Goal: Task Accomplishment & Management: Manage account settings

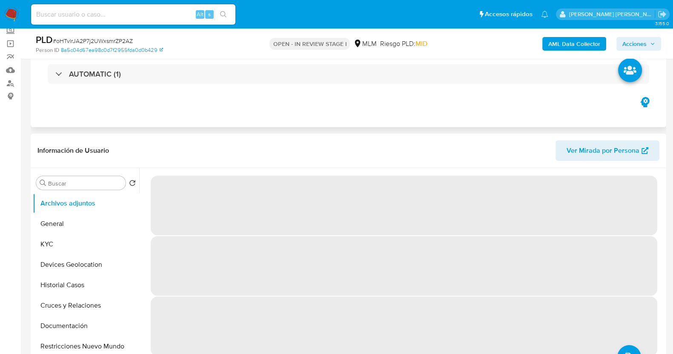
scroll to position [106, 0]
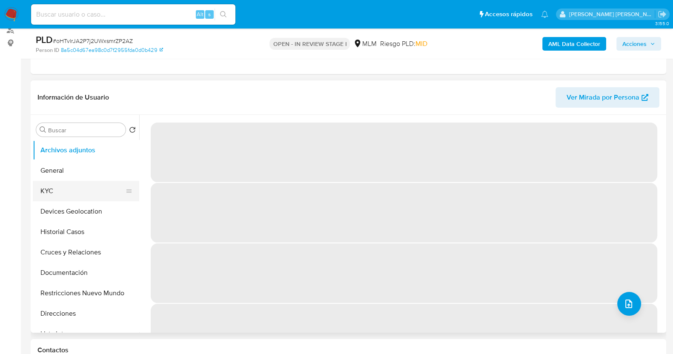
click at [74, 190] on button "KYC" at bounding box center [83, 191] width 100 height 20
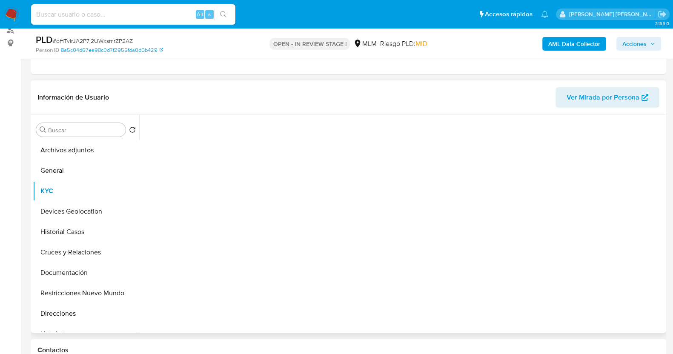
select select "10"
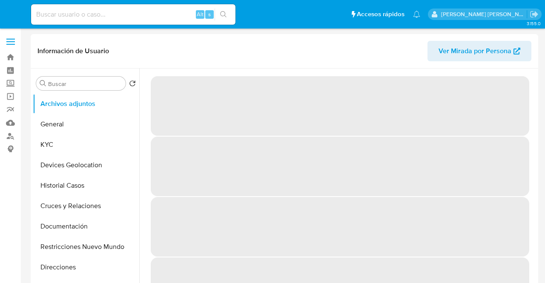
select select "10"
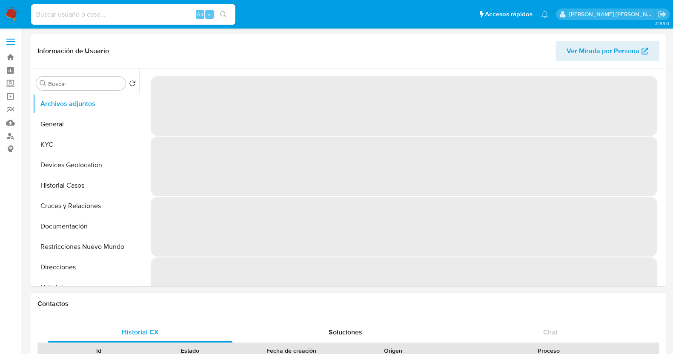
select select "10"
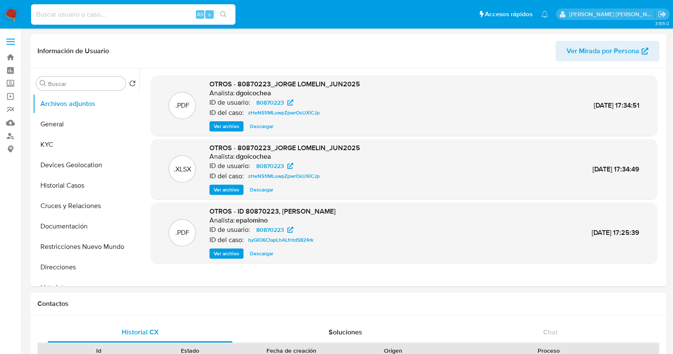
click at [103, 17] on input at bounding box center [133, 14] width 204 height 11
paste input "224968998"
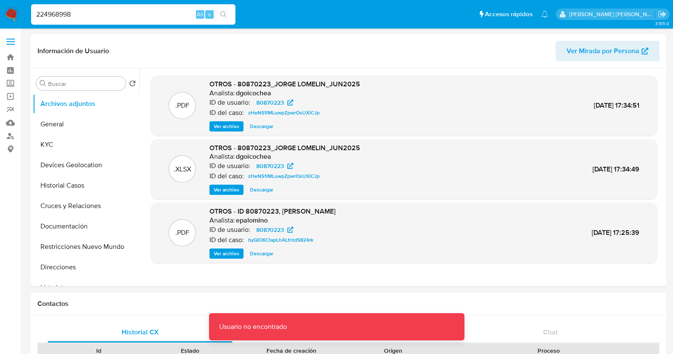
click at [119, 10] on input "224968998" at bounding box center [133, 14] width 204 height 11
type input "224968998"
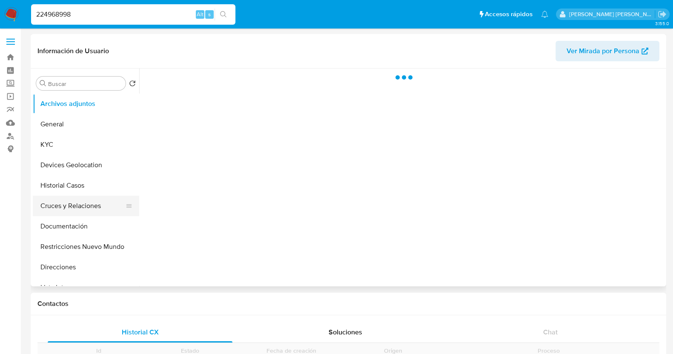
scroll to position [53, 0]
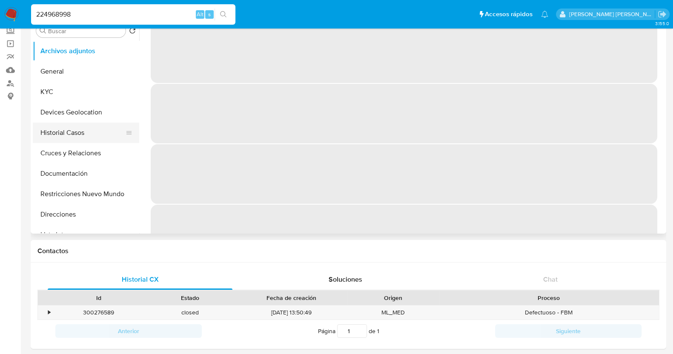
click at [86, 131] on button "Historial Casos" at bounding box center [83, 133] width 100 height 20
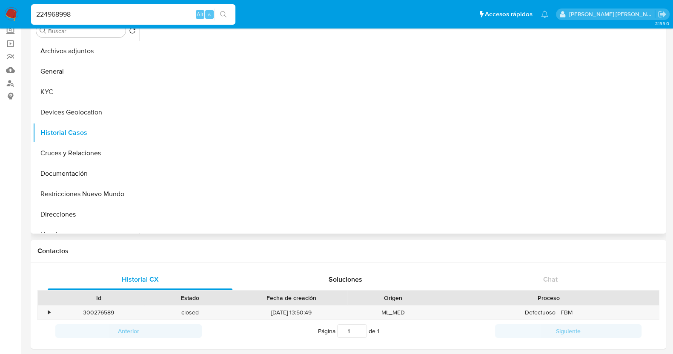
scroll to position [0, 0]
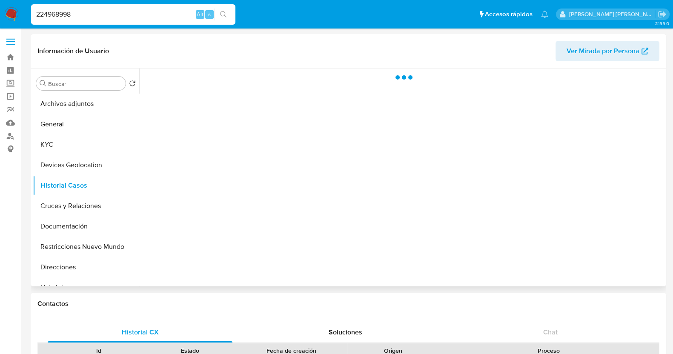
select select "10"
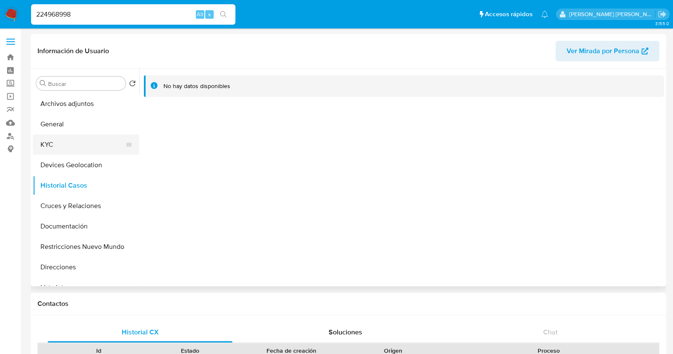
click at [61, 143] on button "KYC" at bounding box center [83, 145] width 100 height 20
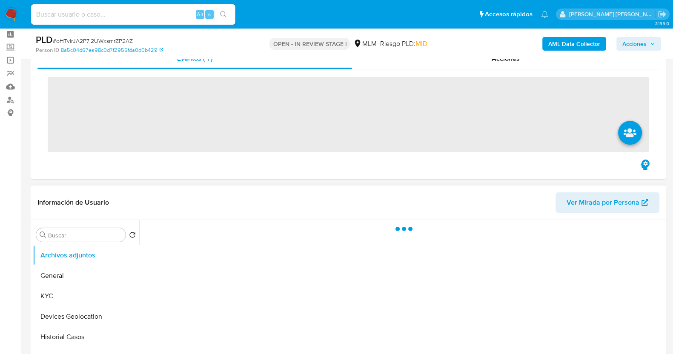
scroll to position [53, 0]
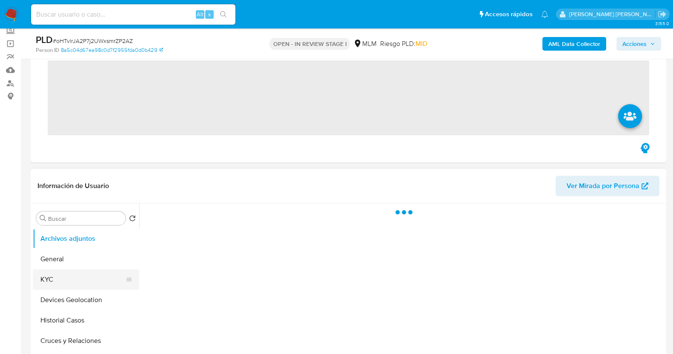
click at [57, 275] on ul "Archivos adjuntos General KYC Devices Geolocation Historial Casos Cruces y Rela…" at bounding box center [86, 325] width 106 height 192
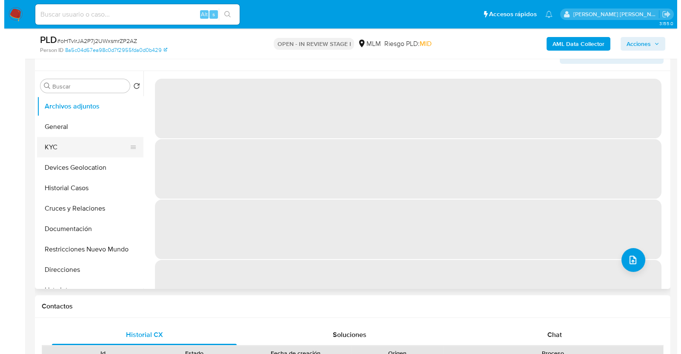
scroll to position [160, 0]
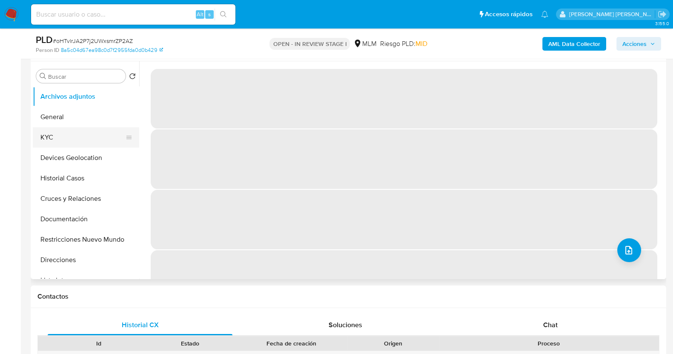
click at [61, 143] on button "KYC" at bounding box center [83, 137] width 100 height 20
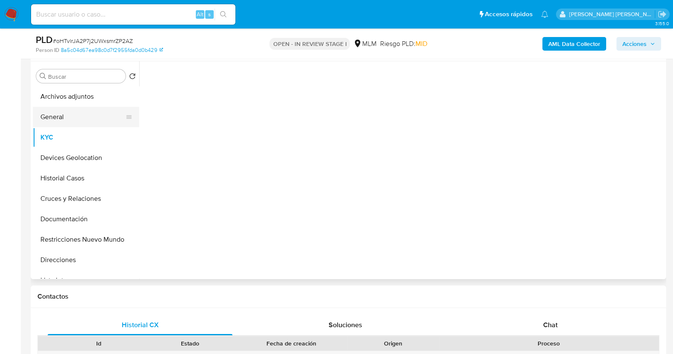
select select "10"
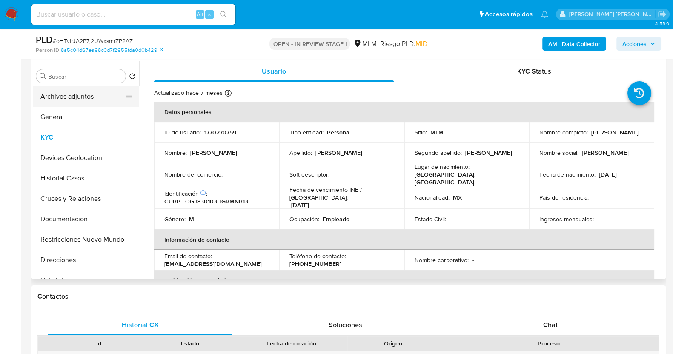
click at [94, 101] on button "Archivos adjuntos" at bounding box center [83, 96] width 100 height 20
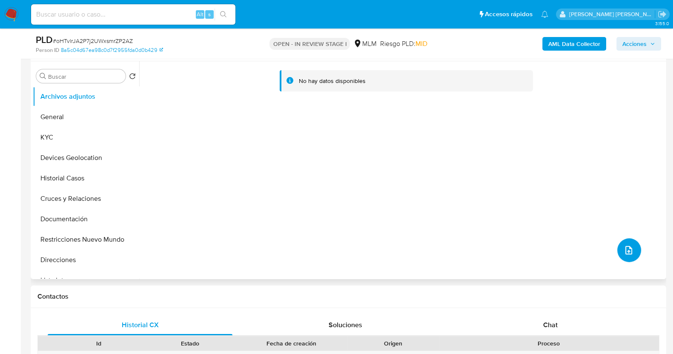
click at [627, 248] on icon "upload-file" at bounding box center [628, 250] width 7 height 9
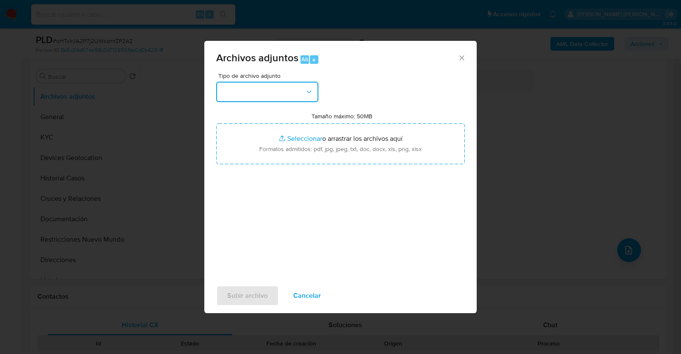
click at [297, 87] on button "button" at bounding box center [267, 92] width 102 height 20
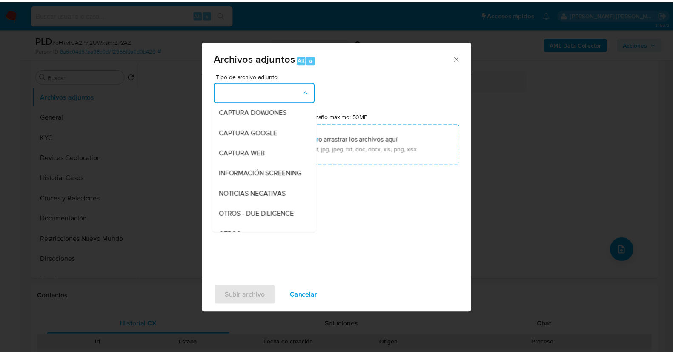
scroll to position [44, 0]
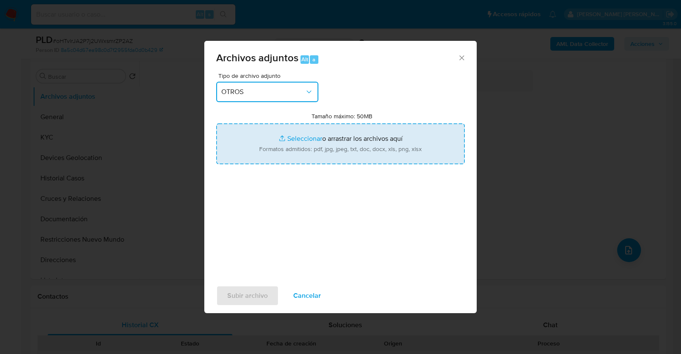
type input "C:\fakepath\1770270759_JORGE LOMELIN_JUL2025.pdf"
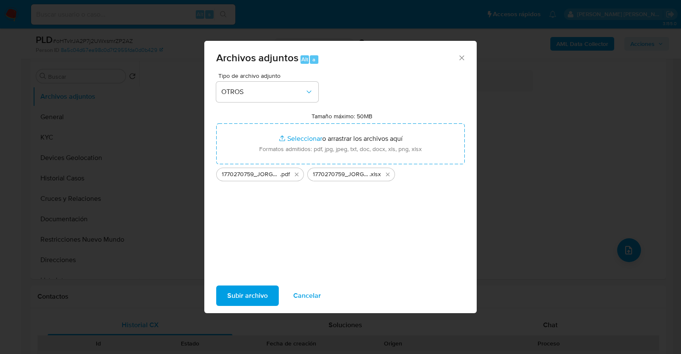
click at [255, 293] on span "Subir archivo" at bounding box center [247, 295] width 40 height 19
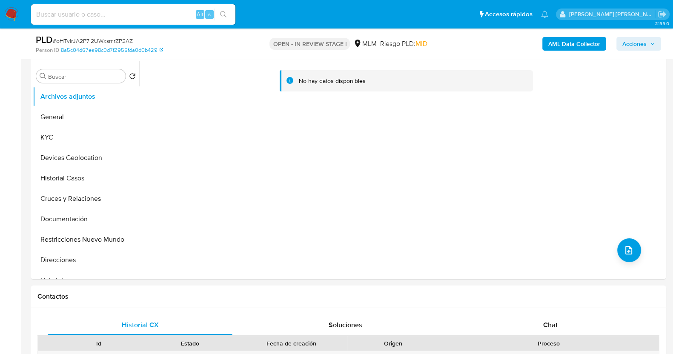
click at [647, 44] on span "Acciones" at bounding box center [638, 44] width 33 height 12
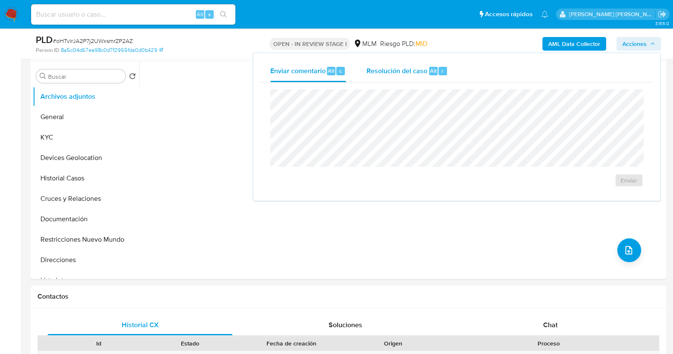
click at [415, 70] on span "Resolución del caso" at bounding box center [396, 71] width 61 height 10
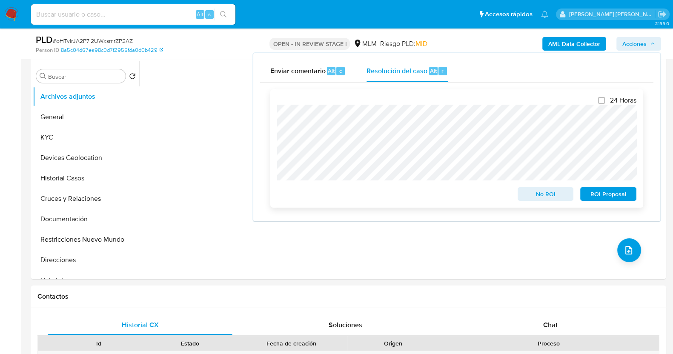
click at [612, 195] on span "ROI Proposal" at bounding box center [608, 194] width 44 height 12
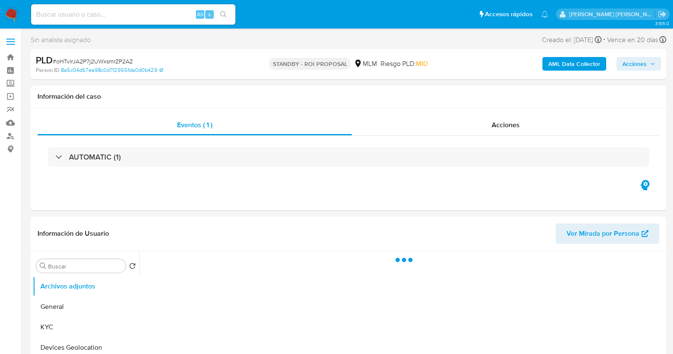
click at [114, 61] on span "# oHTvlrJA2P7j2UWxsmrZP2AZ" at bounding box center [93, 61] width 80 height 9
copy span "oHTvlrJA2P7j2UWxsmrZP2AZ"
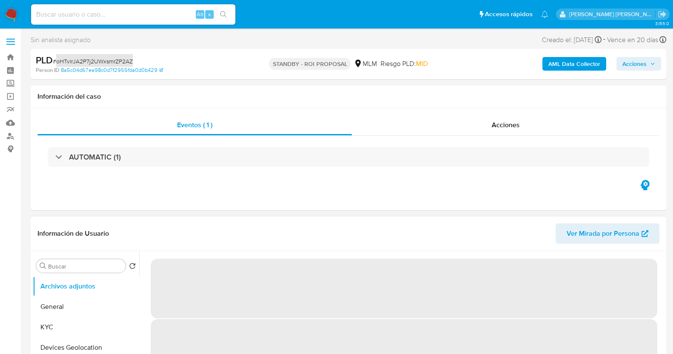
select select "10"
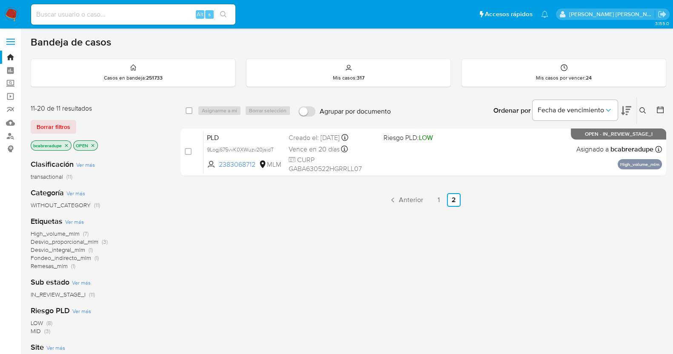
click at [413, 199] on span "Anterior" at bounding box center [411, 200] width 24 height 7
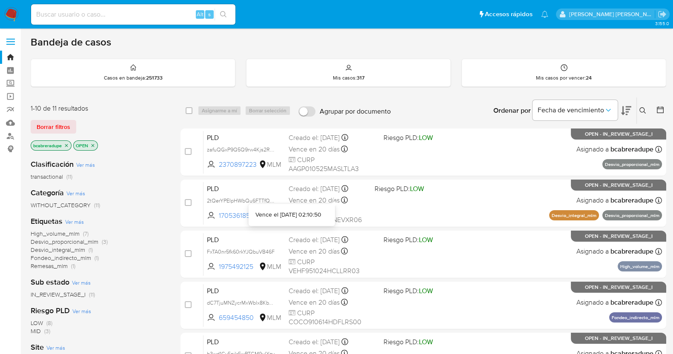
scroll to position [242, 0]
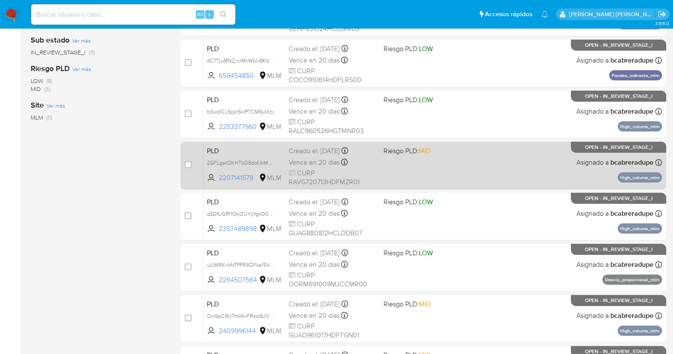
click at [310, 160] on span "Vence en 20 días" at bounding box center [314, 162] width 51 height 9
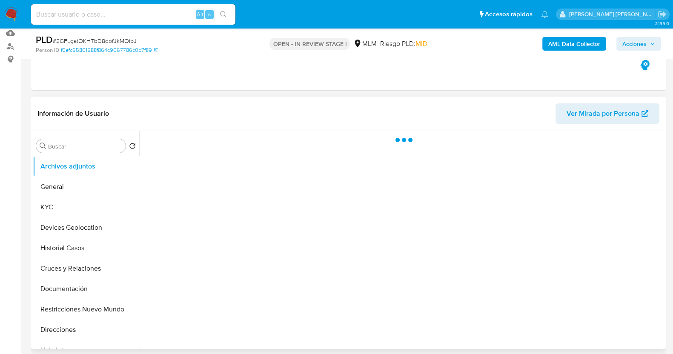
scroll to position [106, 0]
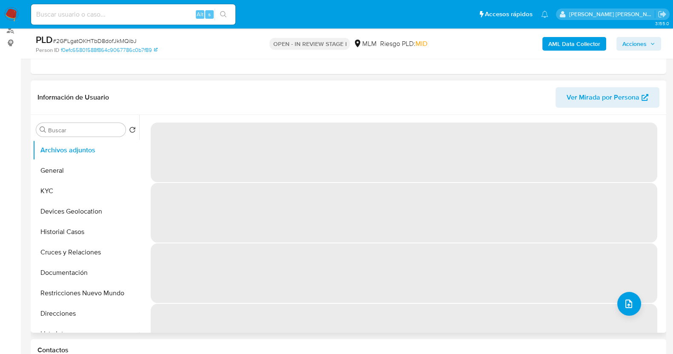
select select "10"
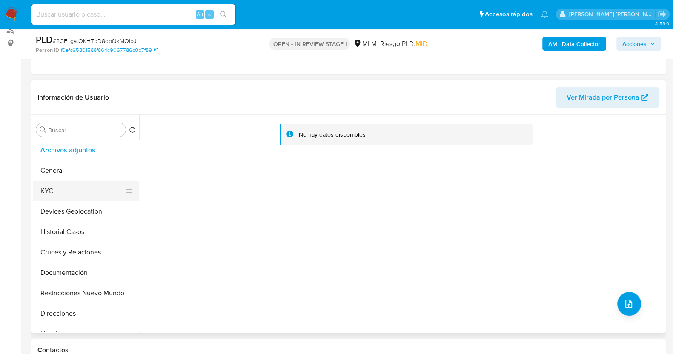
click at [81, 196] on button "KYC" at bounding box center [83, 191] width 100 height 20
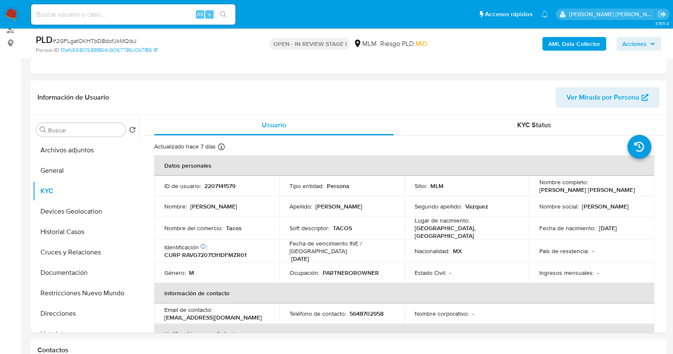
click at [120, 40] on span "# 2GFLgatOKHTbD8dofJkMQibJ" at bounding box center [95, 41] width 84 height 9
copy span "2GFLgatOKHTbD8dofJkMQibJ"
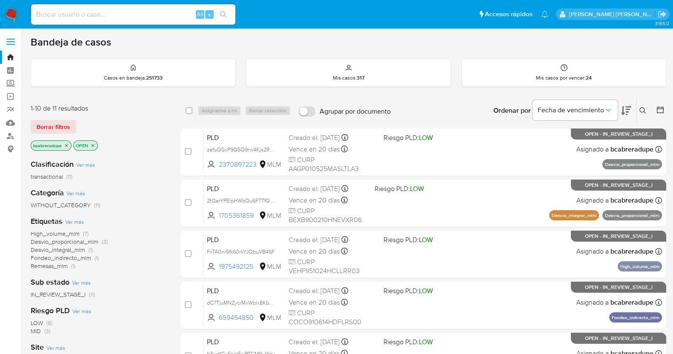
click at [67, 145] on icon "close-filter" at bounding box center [66, 145] width 5 height 5
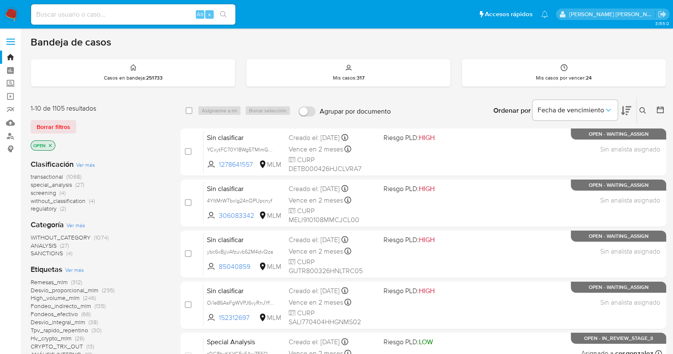
click at [645, 111] on icon at bounding box center [642, 110] width 7 height 7
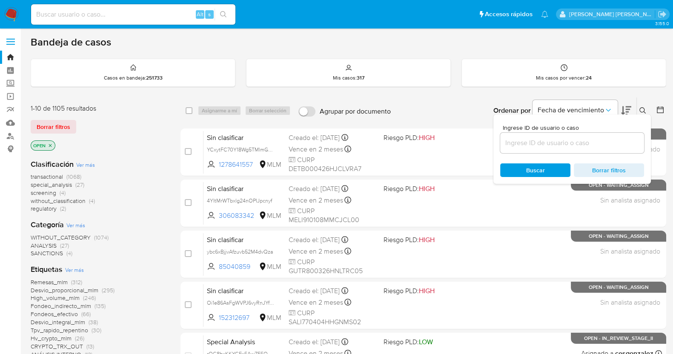
drag, startPoint x: 548, startPoint y: 143, endPoint x: 553, endPoint y: 146, distance: 6.1
click at [548, 143] on input at bounding box center [572, 142] width 144 height 11
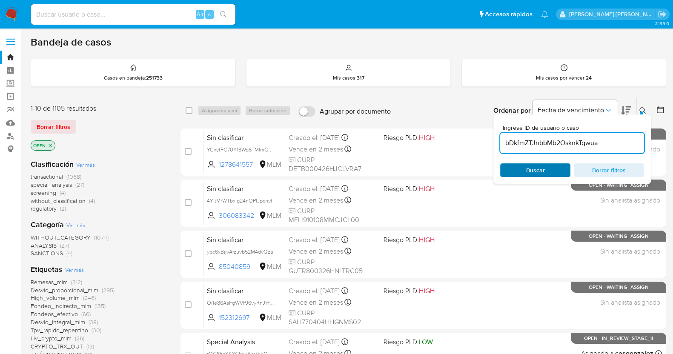
type input "bDkfmZTJnbbMb2OsknkTqwua"
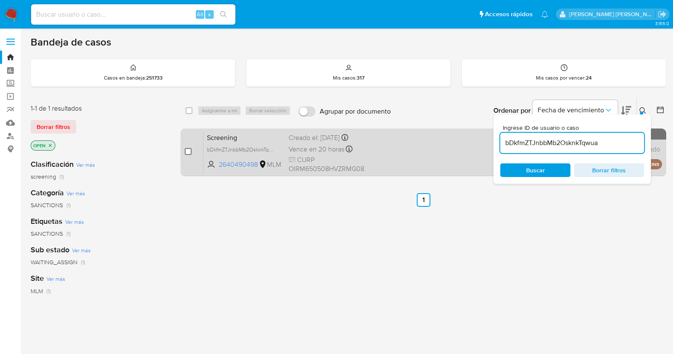
click at [188, 150] on input "checkbox" at bounding box center [188, 151] width 7 height 7
checkbox input "true"
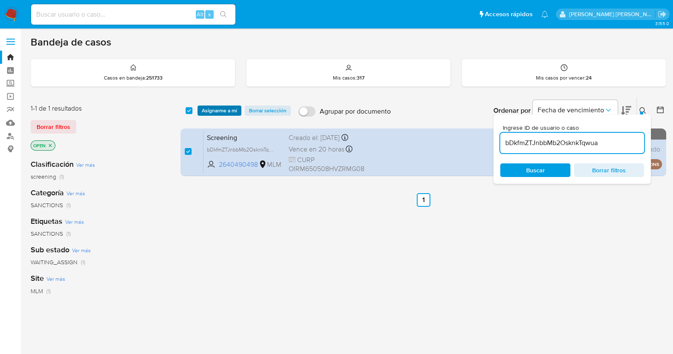
click at [232, 109] on span "Asignarme a mí" at bounding box center [219, 110] width 35 height 9
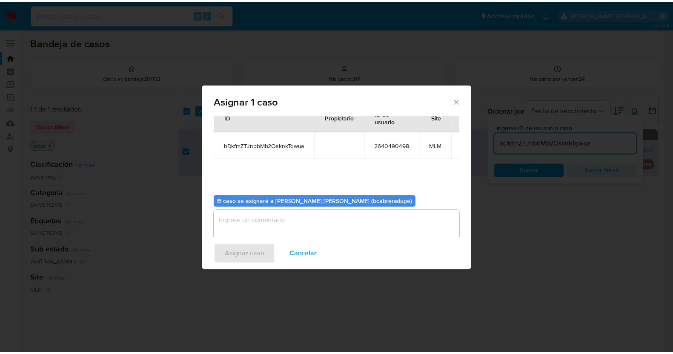
scroll to position [44, 0]
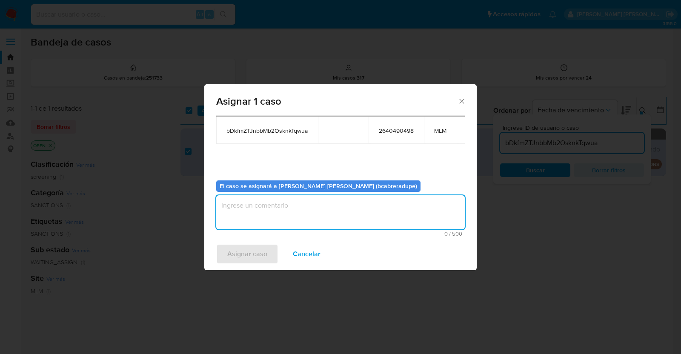
click at [355, 207] on textarea "assign-modal" at bounding box center [340, 212] width 249 height 34
type textarea "BJCD"
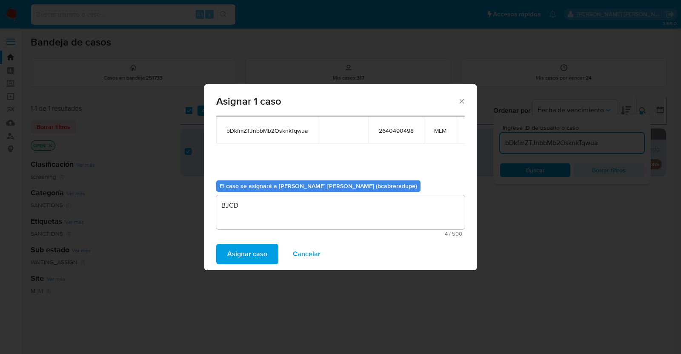
click at [243, 257] on span "Asignar caso" at bounding box center [247, 254] width 40 height 19
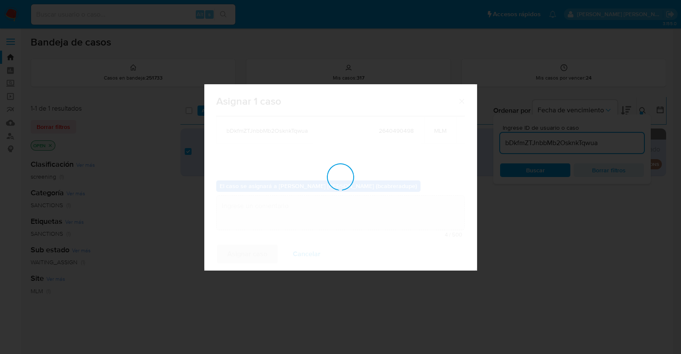
checkbox input "false"
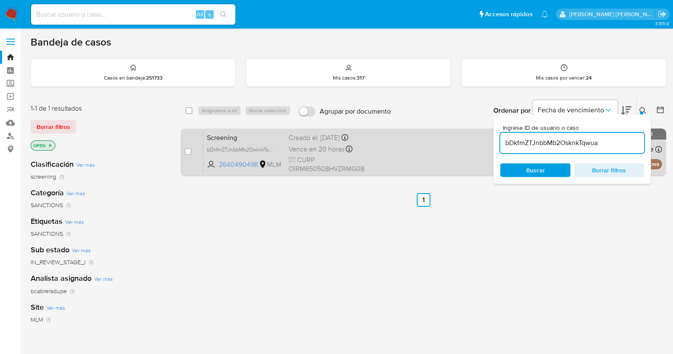
click at [317, 138] on div "Creado el: 20/08/2025 Creado el: 20/08/2025 12:31:23" at bounding box center [333, 137] width 88 height 9
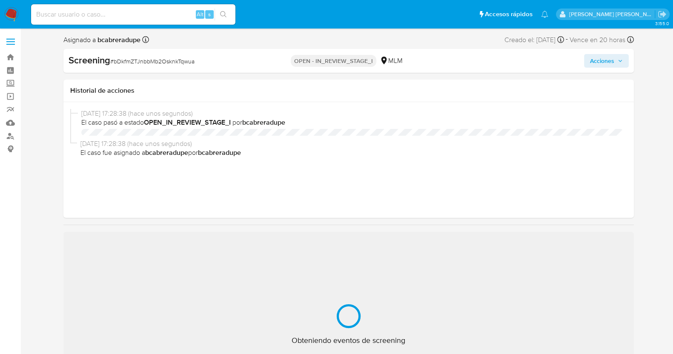
select select "10"
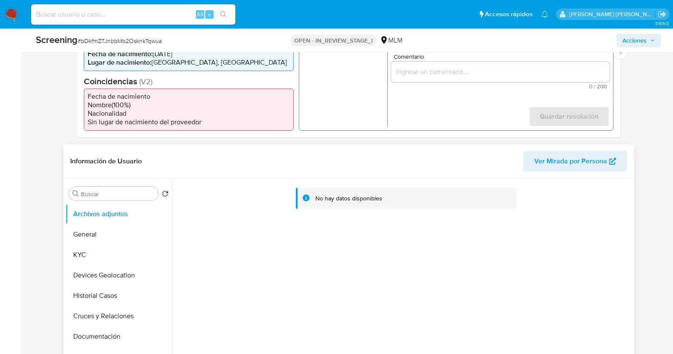
scroll to position [266, 0]
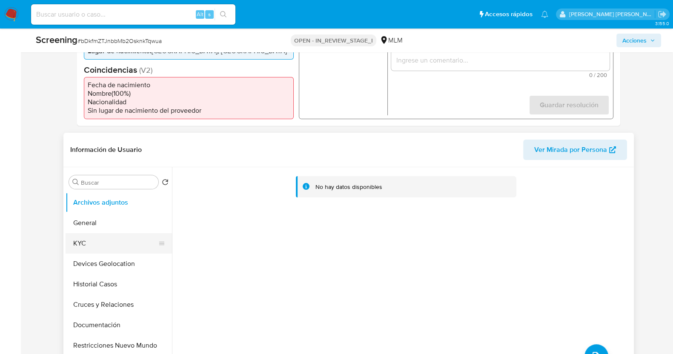
click at [83, 249] on button "KYC" at bounding box center [116, 243] width 100 height 20
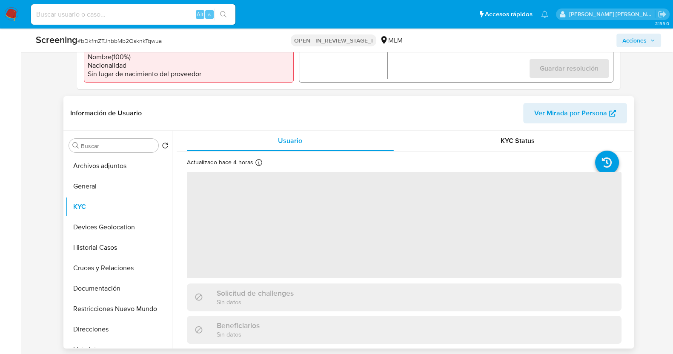
scroll to position [319, 0]
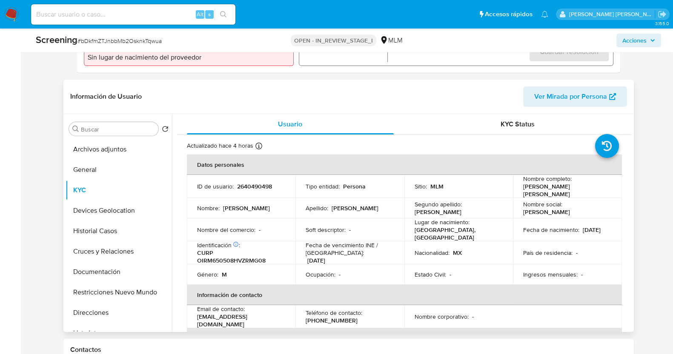
click at [261, 186] on p "2640490498" at bounding box center [254, 187] width 35 height 8
click at [262, 187] on p "2640490498" at bounding box center [254, 187] width 35 height 8
copy p "2640490498"
click at [405, 142] on div "Actualizado hace 4 horas Creado: 19/08/2025 20:25:47 Actualizado: 20/08/2025 13…" at bounding box center [393, 147] width 413 height 11
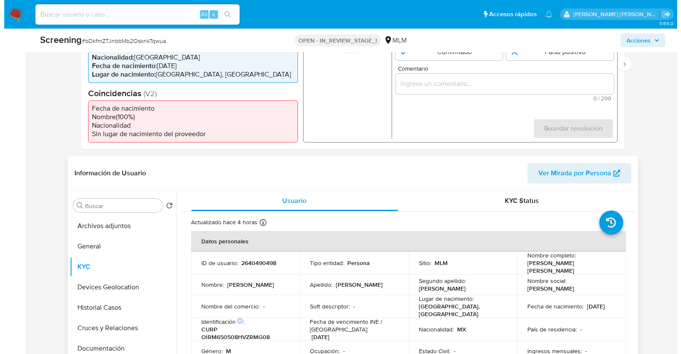
scroll to position [160, 0]
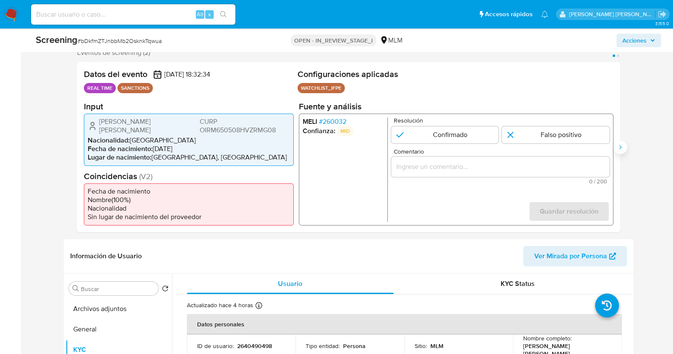
click at [620, 144] on icon "Siguiente" at bounding box center [620, 147] width 7 height 7
click at [72, 145] on button "Anterior" at bounding box center [77, 147] width 14 height 14
click at [336, 121] on span "# 260032" at bounding box center [332, 121] width 28 height 9
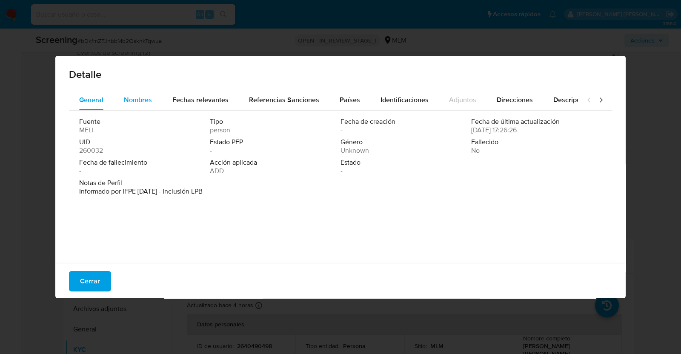
click at [149, 98] on span "Nombres" at bounding box center [138, 100] width 28 height 10
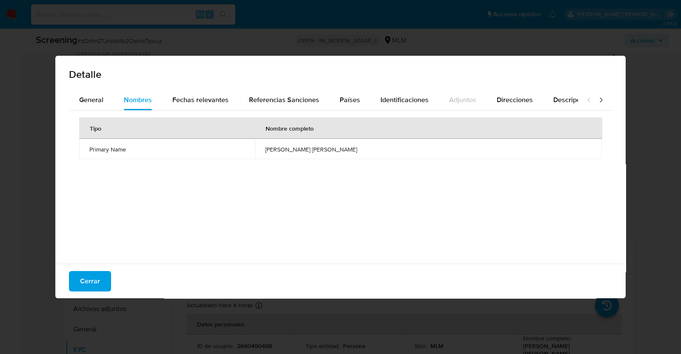
drag, startPoint x: 292, startPoint y: 148, endPoint x: 387, endPoint y: 152, distance: 95.0
click at [387, 152] on td "miguel angel ortiz romero" at bounding box center [428, 149] width 347 height 20
click at [221, 96] on span "Fechas relevantes" at bounding box center [200, 100] width 56 height 10
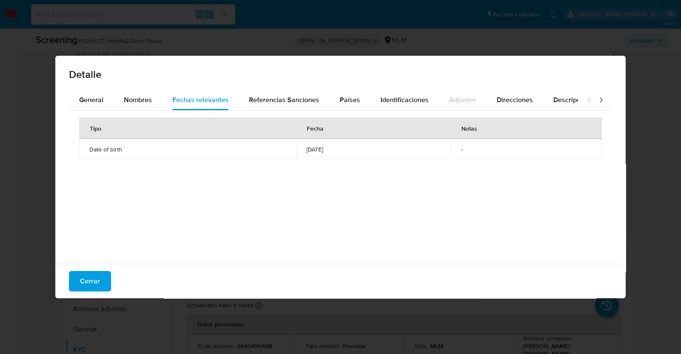
click at [306, 150] on span "1965-05-08" at bounding box center [373, 150] width 134 height 8
click at [306, 97] on span "Referencias Sanciones" at bounding box center [284, 100] width 70 height 10
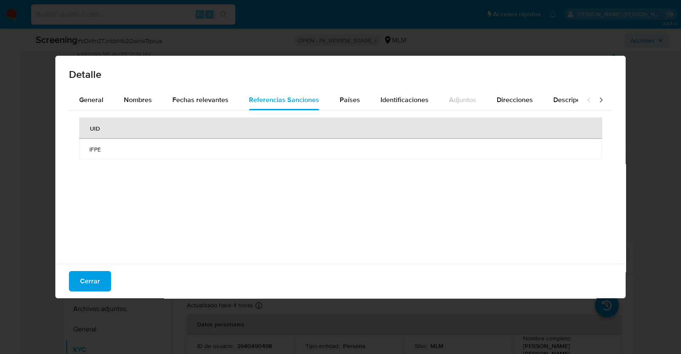
drag, startPoint x: 338, startPoint y: 101, endPoint x: 355, endPoint y: 111, distance: 19.6
click at [340, 101] on span "Países" at bounding box center [350, 100] width 20 height 10
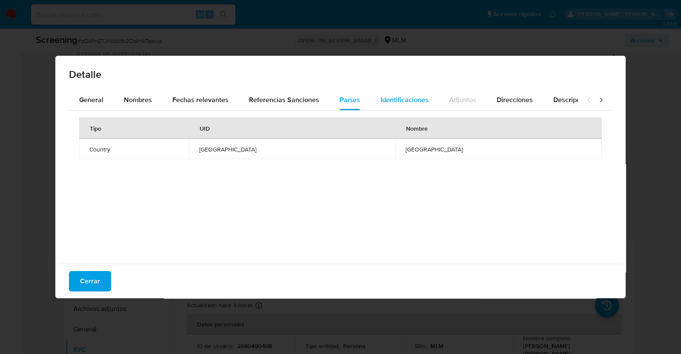
click at [392, 99] on span "Identificaciones" at bounding box center [405, 100] width 48 height 10
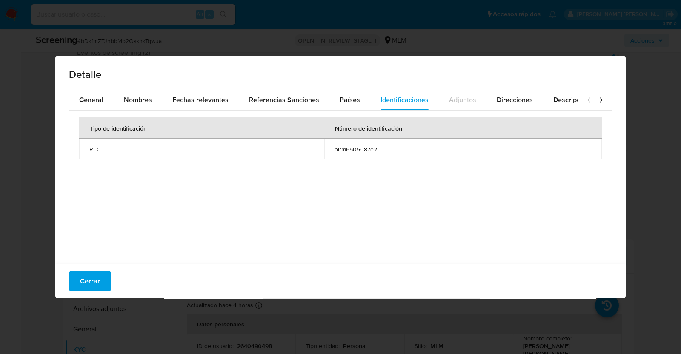
click at [348, 142] on td "oirm6505087e2" at bounding box center [463, 149] width 278 height 20
click at [513, 103] on span "Direcciones" at bounding box center [515, 100] width 36 height 10
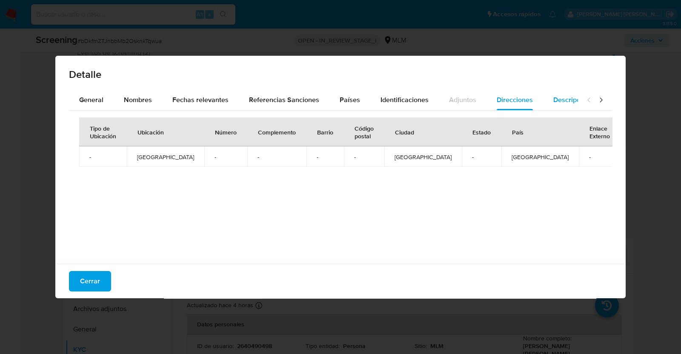
click at [562, 103] on span "Descripciones" at bounding box center [574, 100] width 43 height 10
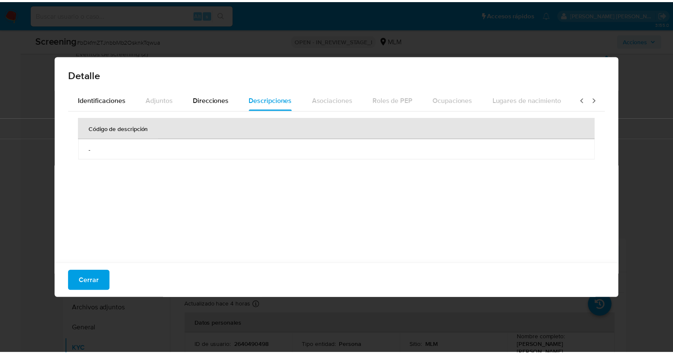
scroll to position [0, 303]
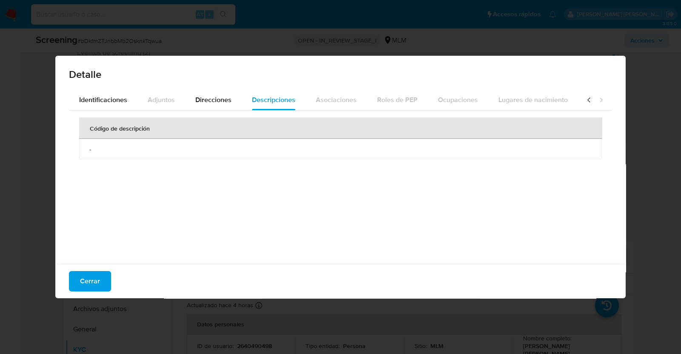
click at [597, 98] on icon at bounding box center [601, 100] width 9 height 9
click at [103, 280] on button "Cerrar" at bounding box center [90, 281] width 42 height 20
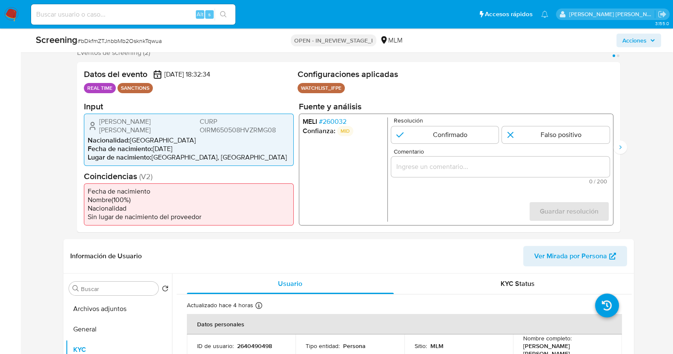
click at [624, 142] on button "Siguiente" at bounding box center [620, 147] width 14 height 14
click at [334, 123] on span "# 260032" at bounding box center [332, 121] width 28 height 9
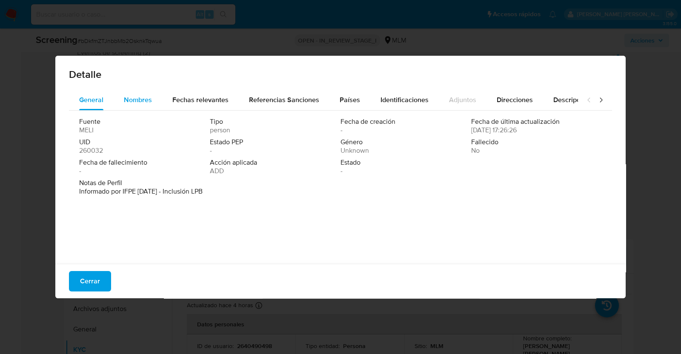
click at [134, 94] on div "Nombres" at bounding box center [138, 100] width 28 height 20
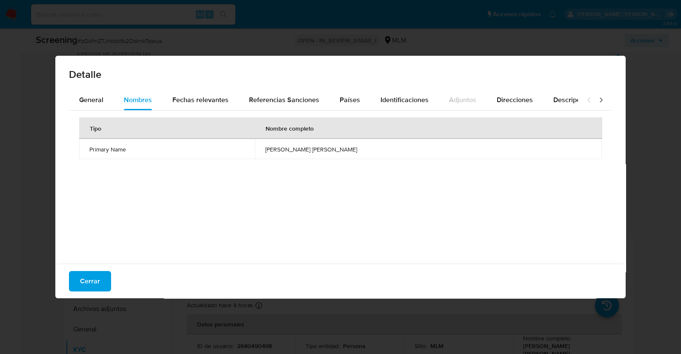
click at [326, 148] on span "miguel angel ortiz romero" at bounding box center [428, 150] width 326 height 8
drag, startPoint x: 183, startPoint y: 103, endPoint x: 213, endPoint y: 104, distance: 29.4
click at [184, 103] on span "Fechas relevantes" at bounding box center [200, 100] width 56 height 10
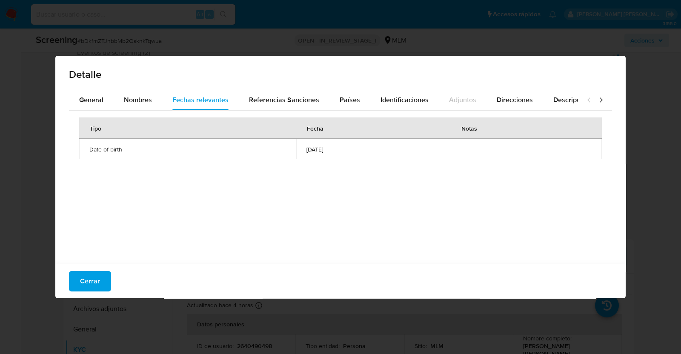
click at [306, 147] on span "1965-05-08" at bounding box center [373, 150] width 134 height 8
click at [290, 98] on span "Referencias Sanciones" at bounding box center [284, 100] width 70 height 10
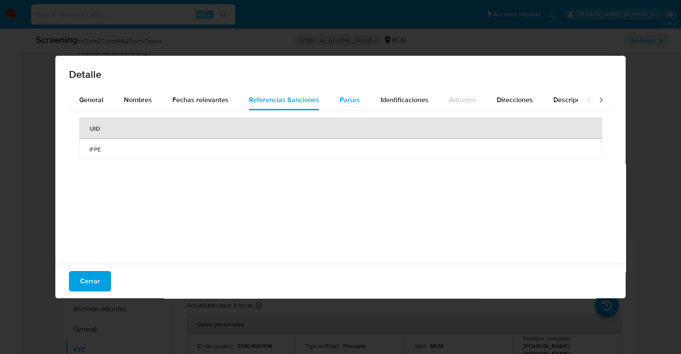
click at [351, 99] on span "Países" at bounding box center [350, 100] width 20 height 10
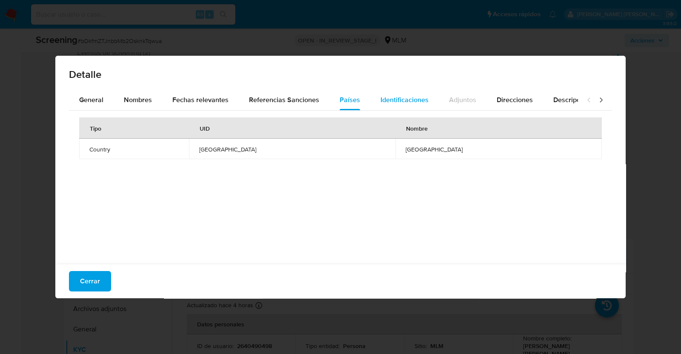
click at [404, 103] on span "Identificaciones" at bounding box center [405, 100] width 48 height 10
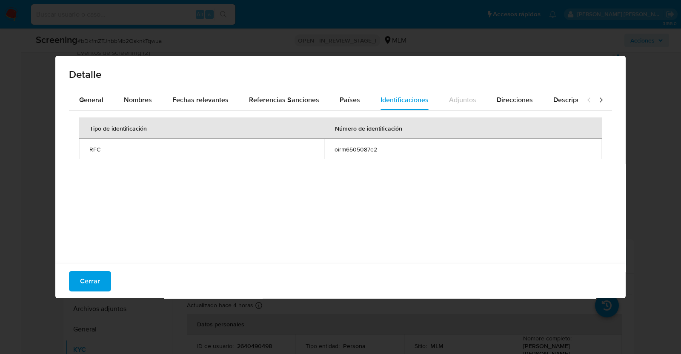
click at [364, 146] on span "oirm6505087e2" at bounding box center [463, 150] width 257 height 8
drag, startPoint x: 75, startPoint y: 282, endPoint x: 176, endPoint y: 186, distance: 139.4
click at [77, 282] on button "Cerrar" at bounding box center [90, 281] width 42 height 20
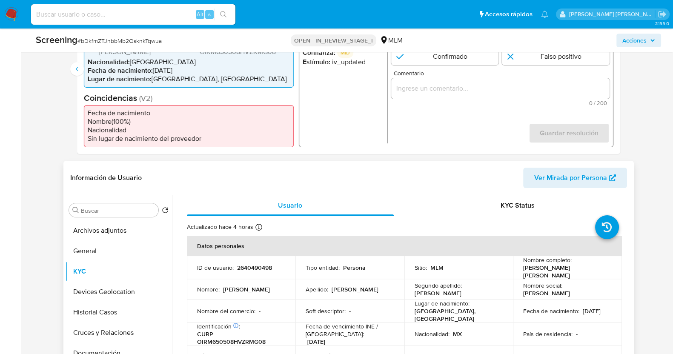
scroll to position [319, 0]
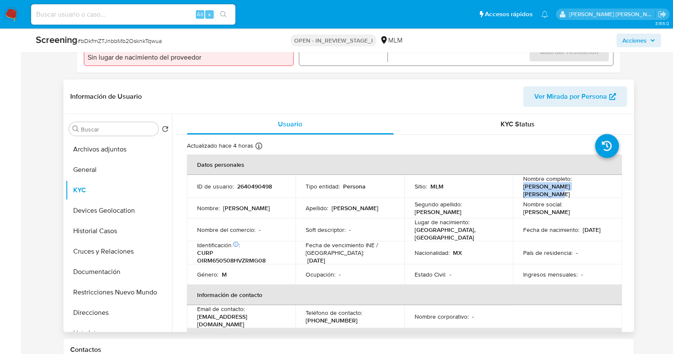
drag, startPoint x: 521, startPoint y: 192, endPoint x: 589, endPoint y: 194, distance: 68.1
click at [589, 194] on td "Nombre completo : Miguel Angel Ortiz Romero" at bounding box center [567, 186] width 109 height 23
copy p "Miguel Angel Ortiz Romero"
click at [583, 229] on p "08/05/1965" at bounding box center [592, 230] width 18 height 8
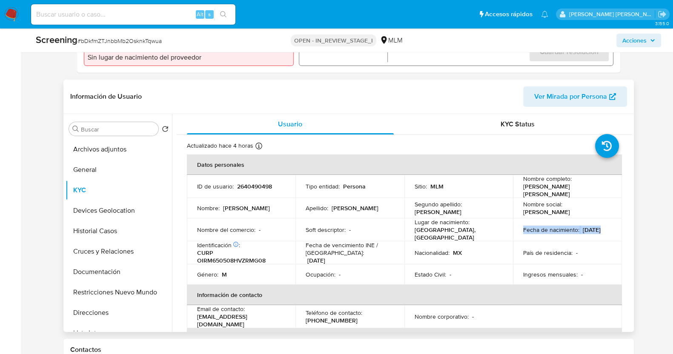
click at [583, 229] on p "08/05/1965" at bounding box center [592, 230] width 18 height 8
click at [555, 232] on div "Fecha de nacimiento : 08/05/1965" at bounding box center [567, 230] width 89 height 8
drag, startPoint x: 552, startPoint y: 230, endPoint x: 513, endPoint y: 230, distance: 38.7
click at [513, 230] on td "Fecha de nacimiento : 08/05/1965" at bounding box center [567, 229] width 109 height 23
copy p "08/05/1965"
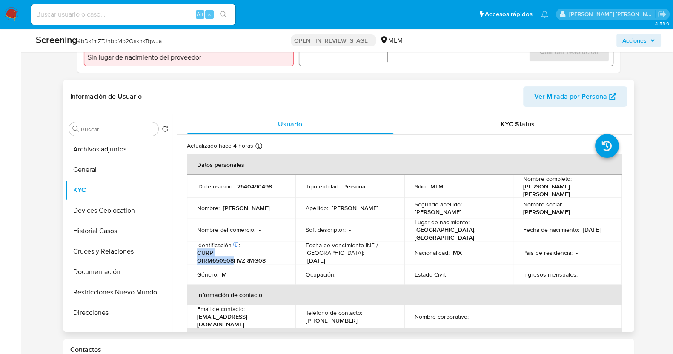
drag, startPoint x: 196, startPoint y: 254, endPoint x: 227, endPoint y: 255, distance: 31.1
click at [233, 254] on p "CURP OIRM650508HVZRMG08" at bounding box center [239, 256] width 85 height 15
click at [226, 258] on p "CURP OIRM650508HVZRMG08" at bounding box center [239, 256] width 85 height 15
drag, startPoint x: 198, startPoint y: 256, endPoint x: 233, endPoint y: 256, distance: 35.3
click at [233, 256] on p "CURP OIRM650508HVZRMG08" at bounding box center [239, 256] width 85 height 15
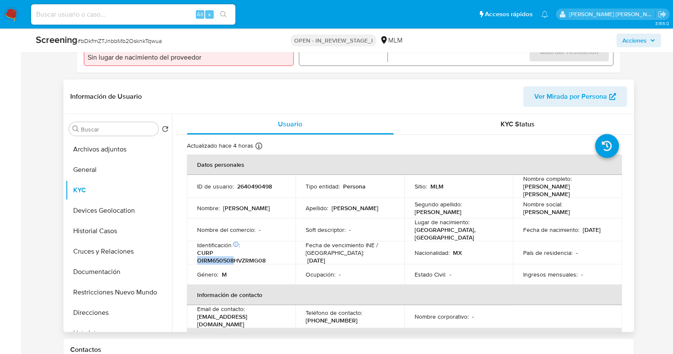
copy p "OIRM650508"
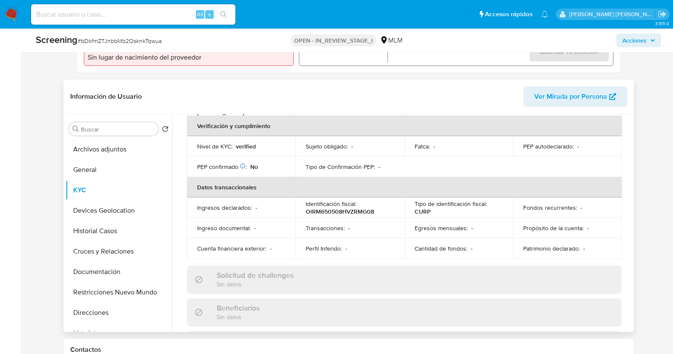
scroll to position [0, 0]
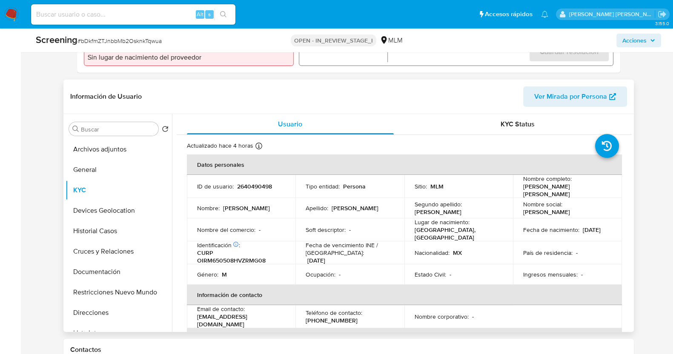
click at [238, 253] on p "CURP OIRM650508HVZRMG08" at bounding box center [239, 256] width 85 height 15
copy p "OIRM650508HVZRMG08"
click at [80, 167] on button "General" at bounding box center [116, 170] width 100 height 20
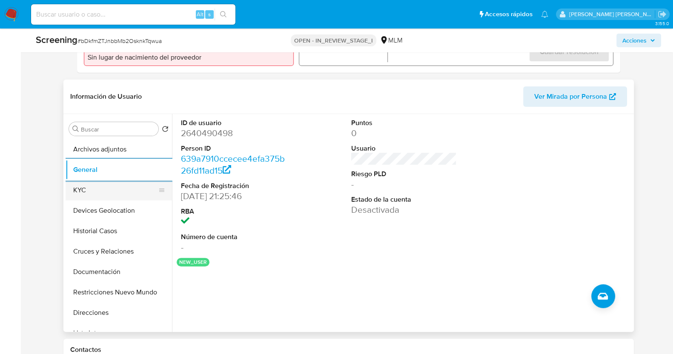
click at [135, 192] on button "KYC" at bounding box center [116, 190] width 100 height 20
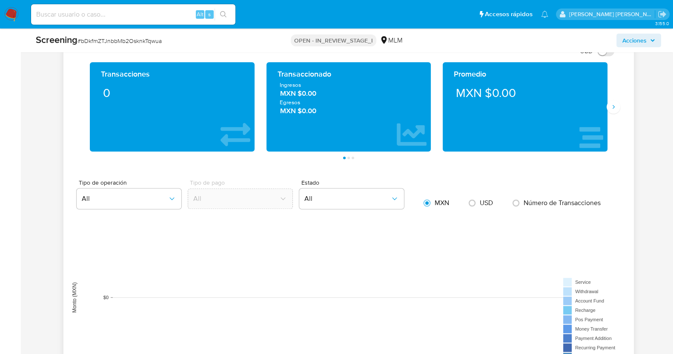
scroll to position [851, 0]
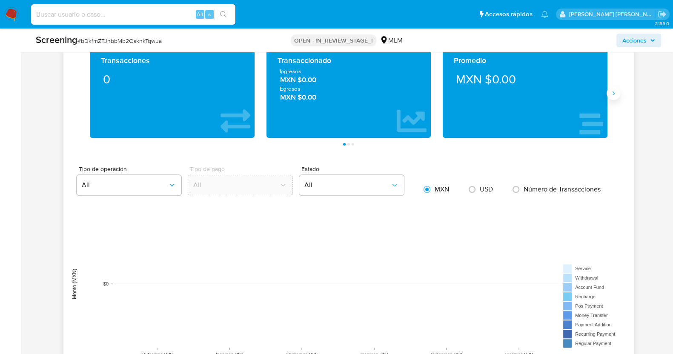
click at [617, 91] on button "Siguiente" at bounding box center [614, 93] width 14 height 14
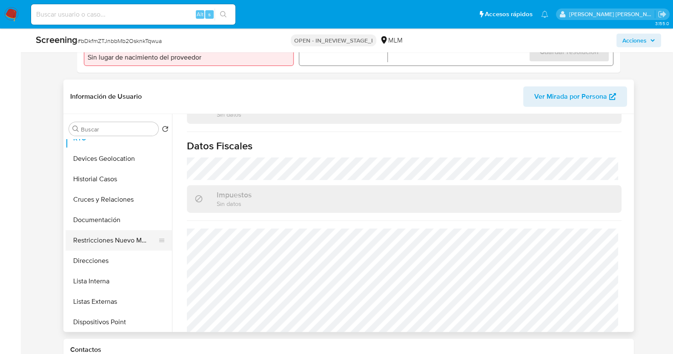
scroll to position [106, 0]
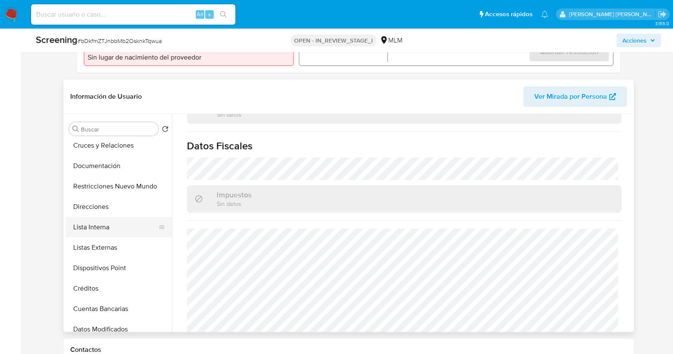
click at [101, 231] on button "Lista Interna" at bounding box center [116, 227] width 100 height 20
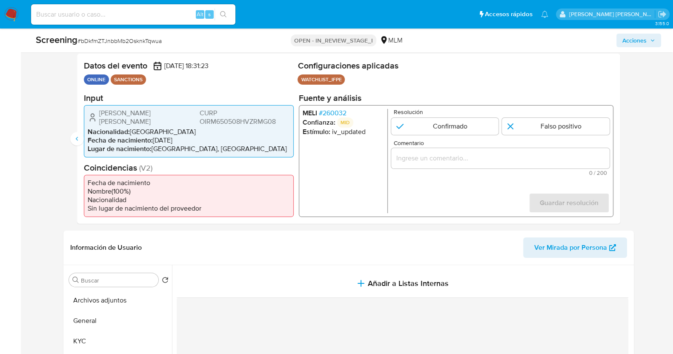
scroll to position [160, 0]
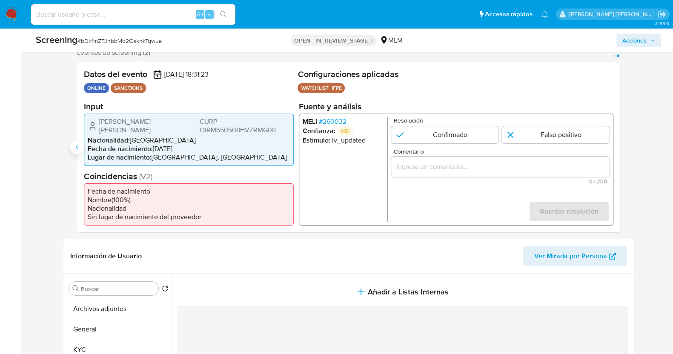
click at [81, 143] on button "Anterior" at bounding box center [77, 147] width 14 height 14
drag, startPoint x: 426, startPoint y: 173, endPoint x: 434, endPoint y: 167, distance: 9.4
click at [429, 170] on input "Comentario" at bounding box center [500, 166] width 218 height 11
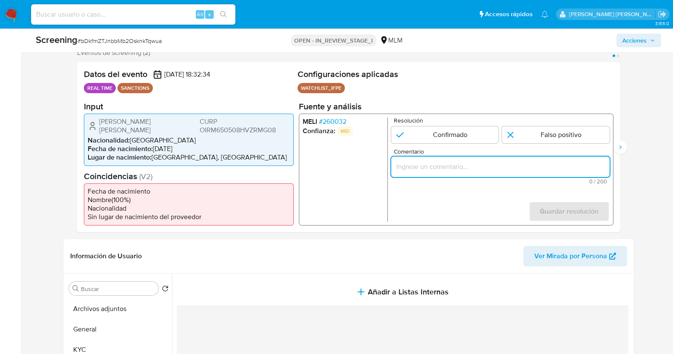
paste input "SE CONFIRMA POR NOMBRE, FECHA DE NACIMIENTO Y NACIONALIDAD A MIGUEL ANGEL ORTIZ…"
type input "SE CONFIRMA POR NOMBRE, FECHA DE NACIMIENTO Y NACIONALIDAD A MIGUEL ANGEL ORTIZ…"
click at [451, 135] on input "1 de 2" at bounding box center [445, 134] width 108 height 17
radio input "true"
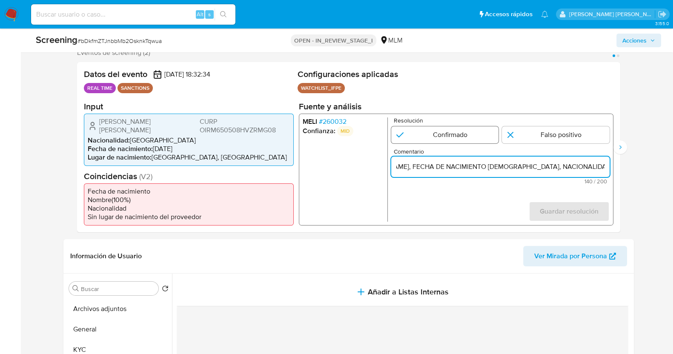
scroll to position [0, 0]
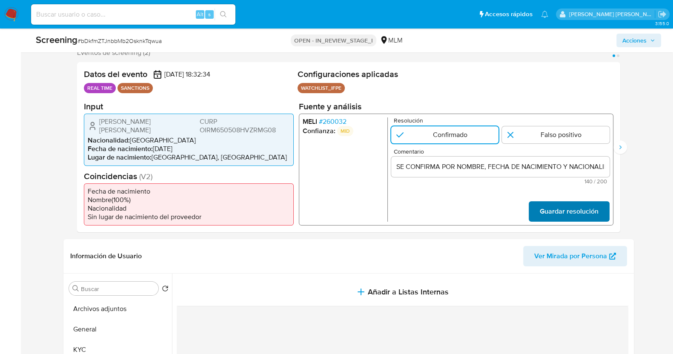
click at [578, 212] on span "Guardar resolución" at bounding box center [568, 211] width 59 height 19
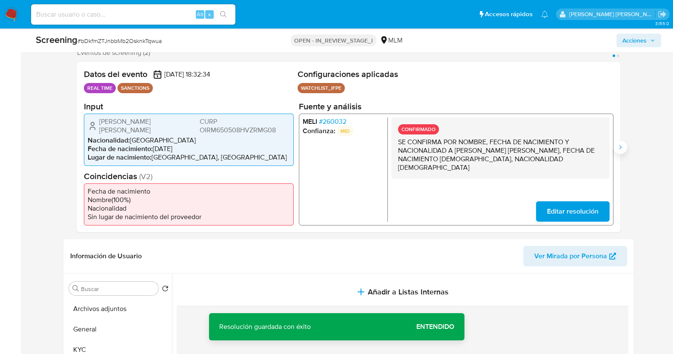
click at [617, 147] on icon "Siguiente" at bounding box center [620, 147] width 7 height 7
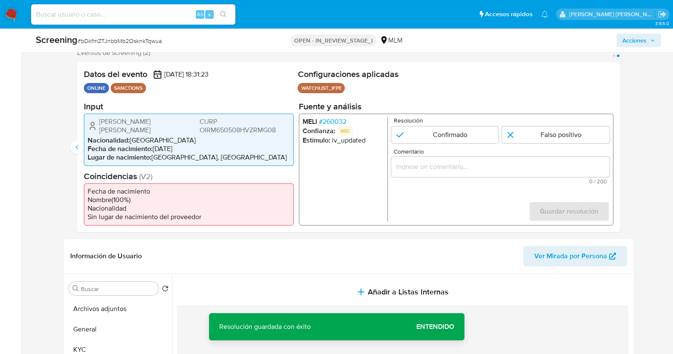
click at [421, 170] on input "Comentario" at bounding box center [500, 166] width 218 height 11
paste input "SE CONFIRMA POR NOMBRE, FECHA DE NACIMIENTO Y NACIONALIDAD A MIGUEL ANGEL ORTIZ…"
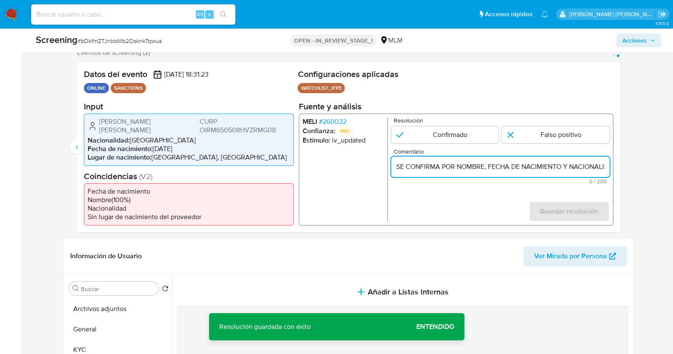
scroll to position [0, 321]
type input "SE CONFIRMA POR NOMBRE, FECHA DE NACIMIENTO Y NACIONALIDAD A MIGUEL ANGEL ORTIZ…"
click at [451, 139] on input "2 de 2" at bounding box center [445, 134] width 108 height 17
radio input "true"
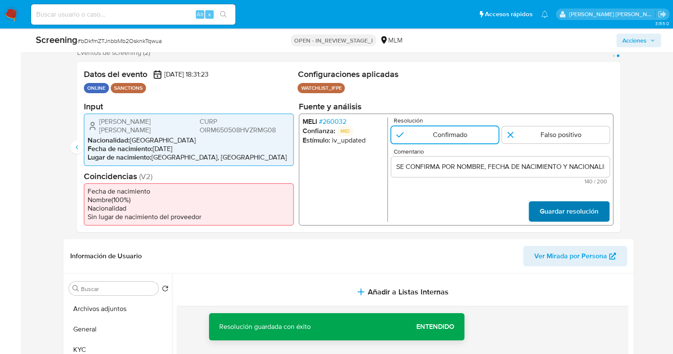
click at [552, 206] on span "Guardar resolución" at bounding box center [568, 211] width 59 height 19
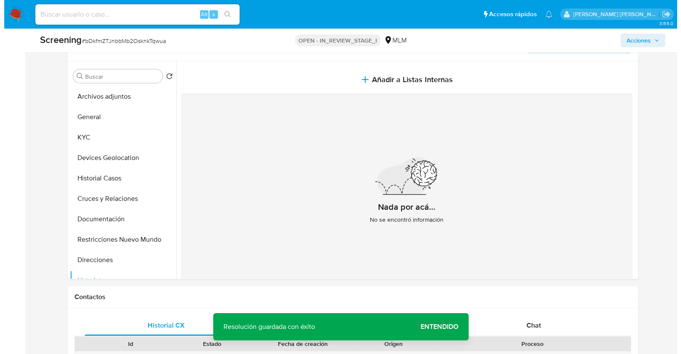
scroll to position [319, 0]
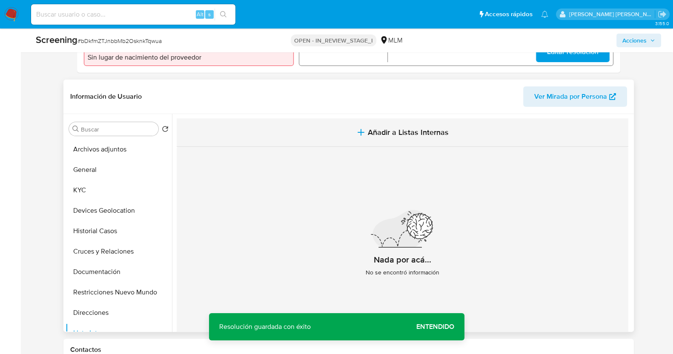
click at [389, 135] on span "Añadir a Listas Internas" at bounding box center [408, 132] width 81 height 9
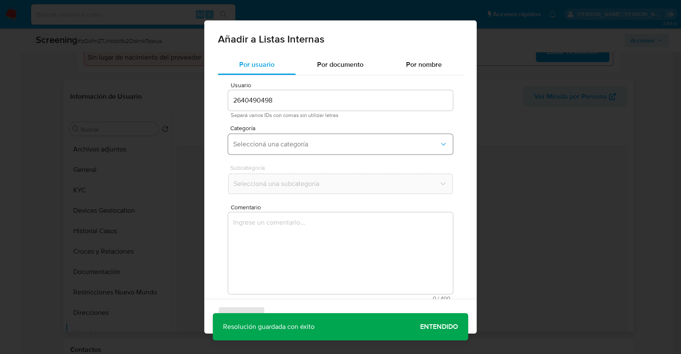
click at [306, 146] on span "Seleccioná una categoría" at bounding box center [336, 144] width 206 height 9
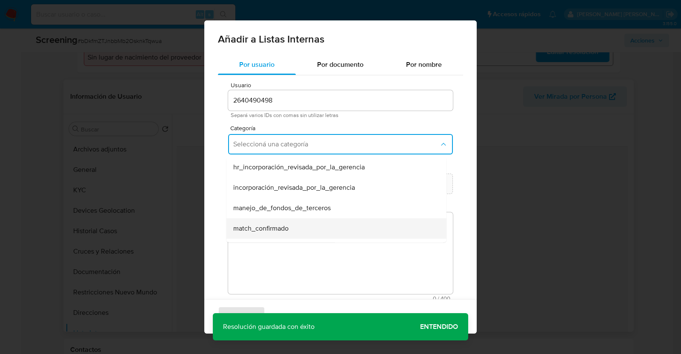
click at [292, 228] on div "match_confirmado" at bounding box center [333, 228] width 201 height 20
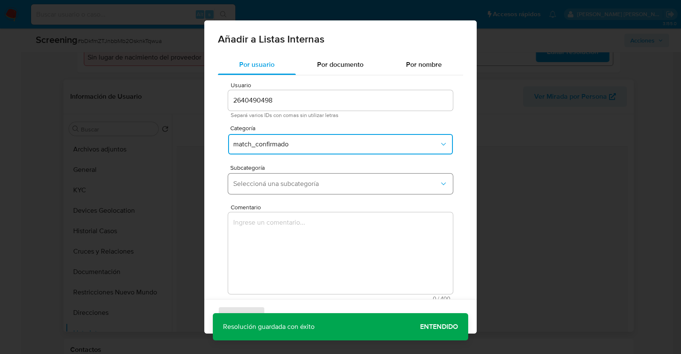
click at [344, 182] on span "Seleccioná una subcategoría" at bounding box center [336, 184] width 206 height 9
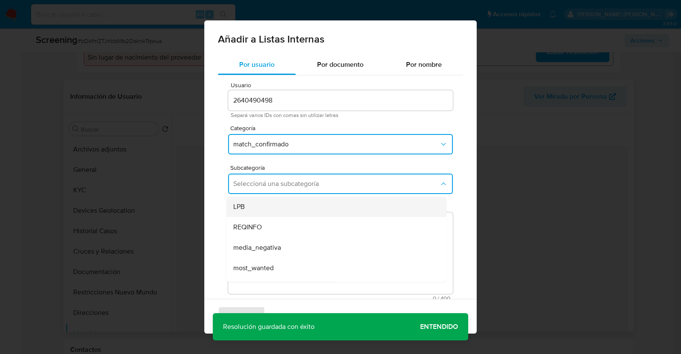
click at [285, 199] on div "LPB" at bounding box center [333, 207] width 201 height 20
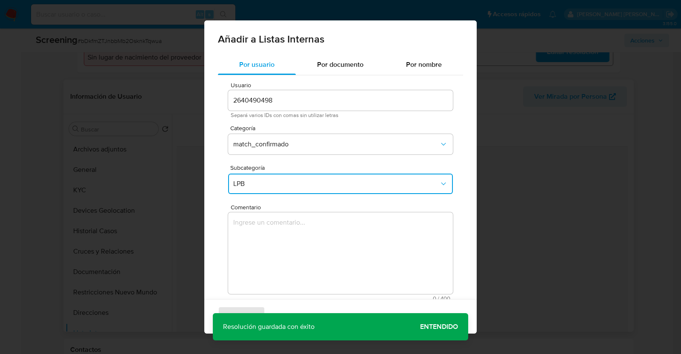
click at [319, 231] on textarea "Comentario" at bounding box center [340, 253] width 225 height 82
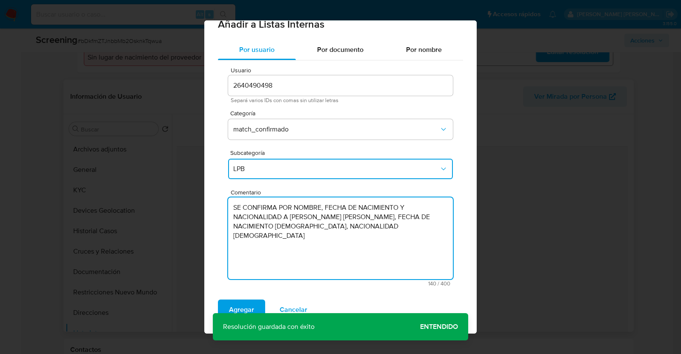
scroll to position [15, 0]
type textarea "SE CONFIRMA POR NOMBRE, FECHA DE NACIMIENTO Y NACIONALIDAD A MIGUEL ANGEL ORTIZ…"
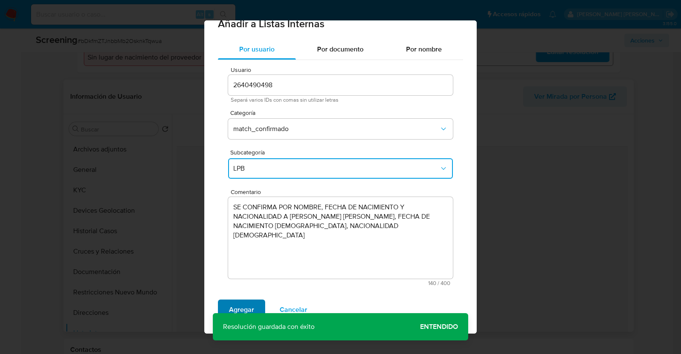
click at [253, 306] on span "Agregar" at bounding box center [241, 310] width 25 height 19
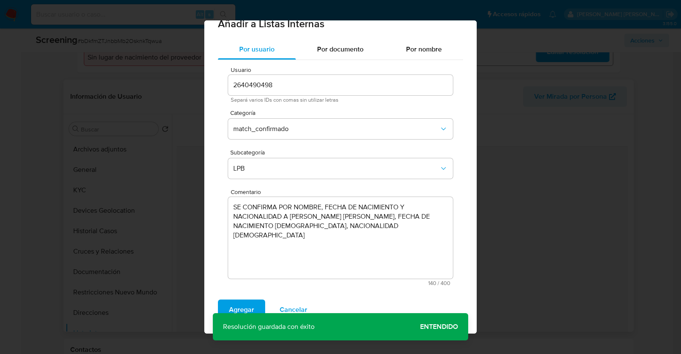
scroll to position [0, 0]
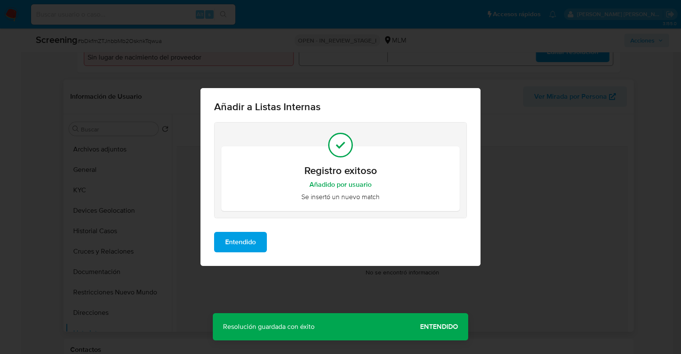
click at [238, 248] on span "Entendido" at bounding box center [240, 242] width 31 height 19
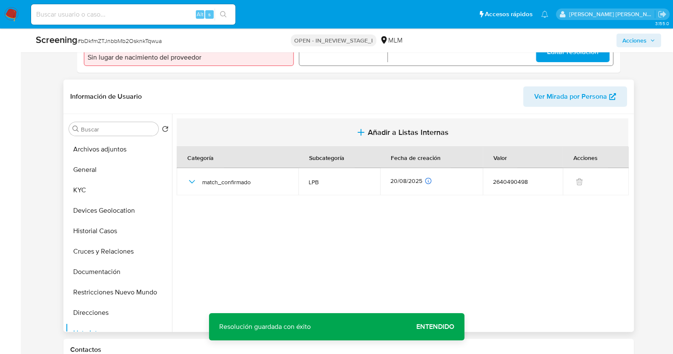
click at [376, 131] on span "Añadir a Listas Internas" at bounding box center [408, 132] width 81 height 9
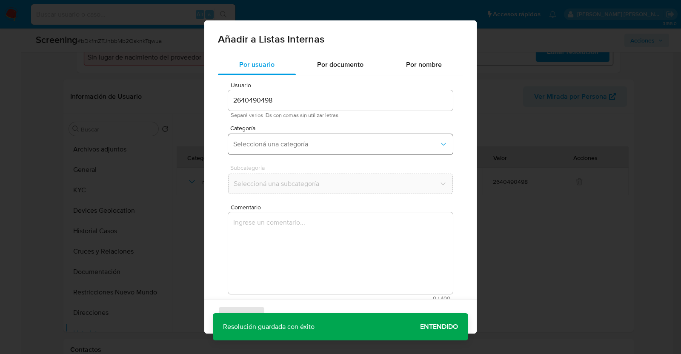
click at [315, 149] on button "Seleccioná una categoría" at bounding box center [340, 144] width 225 height 20
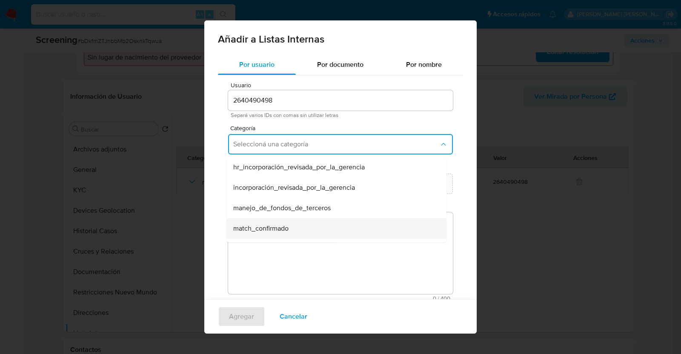
click at [305, 226] on div "match_confirmado" at bounding box center [333, 228] width 201 height 20
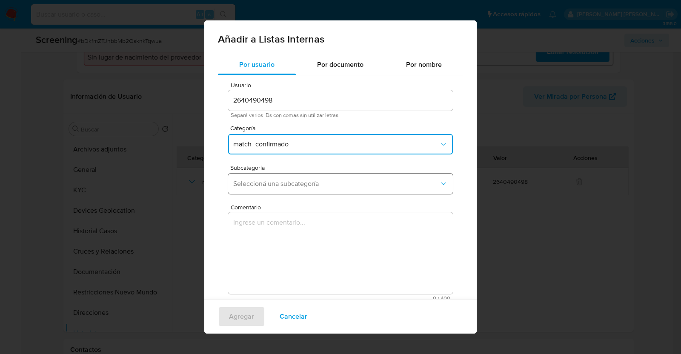
click at [325, 177] on button "Seleccioná una subcategoría" at bounding box center [340, 184] width 225 height 20
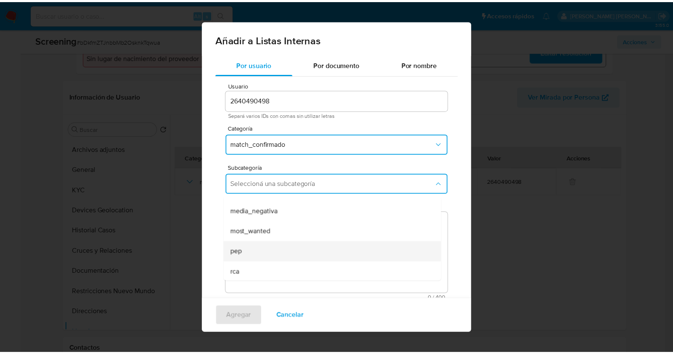
scroll to position [57, 0]
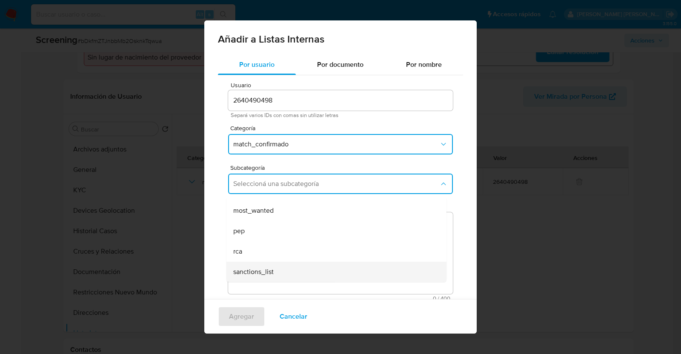
click at [294, 274] on div "sanctions_list" at bounding box center [333, 272] width 201 height 20
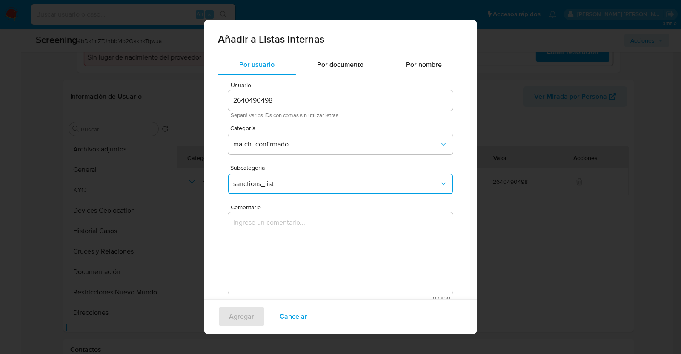
click at [317, 245] on textarea "Comentario" at bounding box center [340, 253] width 225 height 82
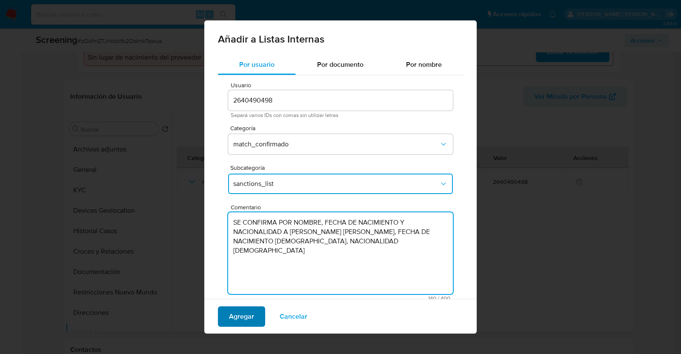
type textarea "SE CONFIRMA POR NOMBRE, FECHA DE NACIMIENTO Y NACIONALIDAD A MIGUEL ANGEL ORTIZ…"
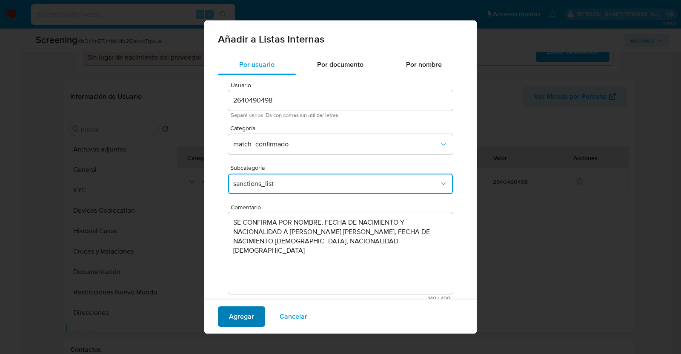
click at [251, 318] on span "Agregar" at bounding box center [241, 316] width 25 height 19
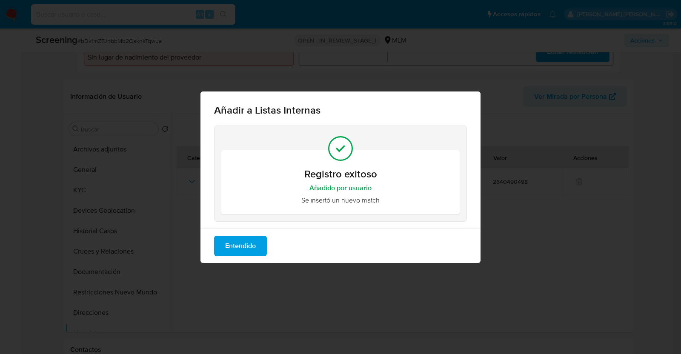
click at [243, 250] on span "Entendido" at bounding box center [240, 246] width 31 height 19
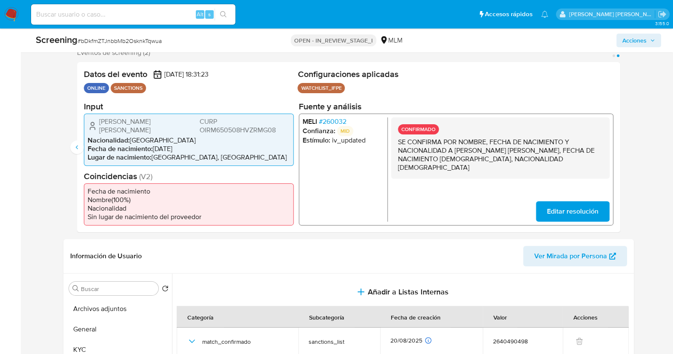
scroll to position [0, 0]
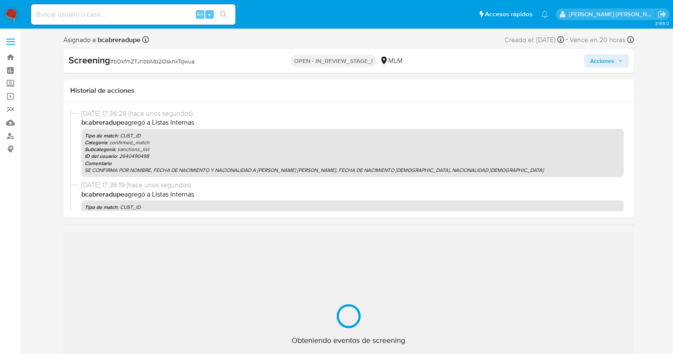
select select "10"
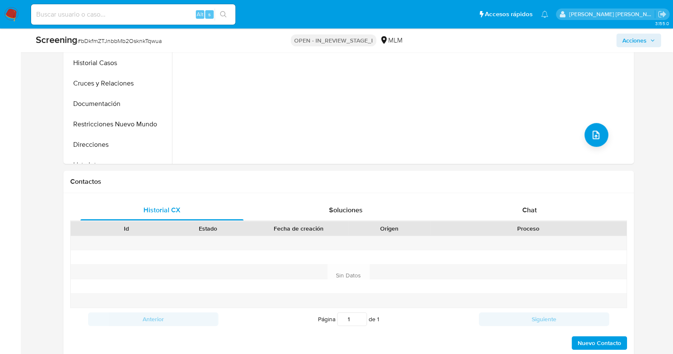
scroll to position [425, 0]
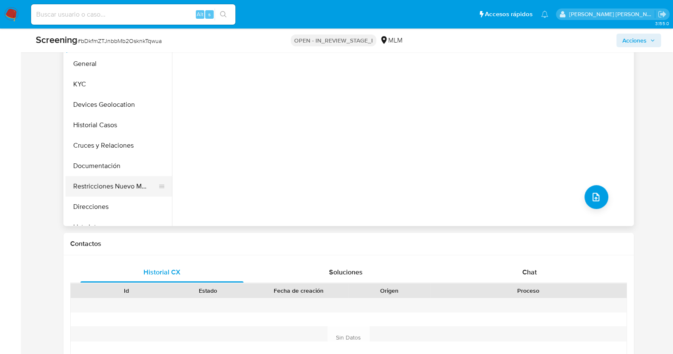
click at [115, 189] on button "Restricciones Nuevo Mundo" at bounding box center [116, 186] width 100 height 20
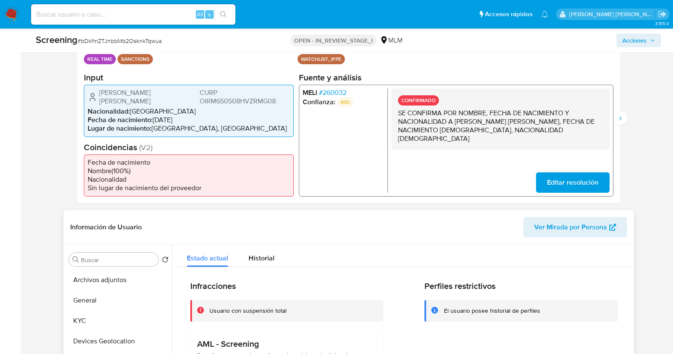
scroll to position [212, 0]
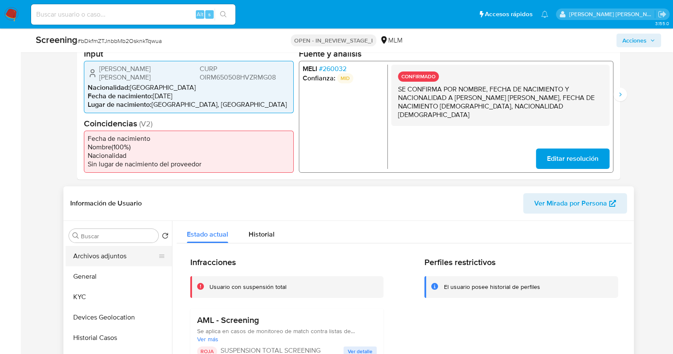
click at [117, 254] on button "Archivos adjuntos" at bounding box center [116, 256] width 100 height 20
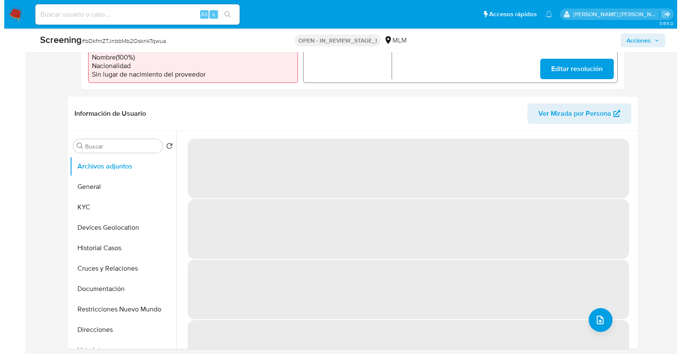
scroll to position [319, 0]
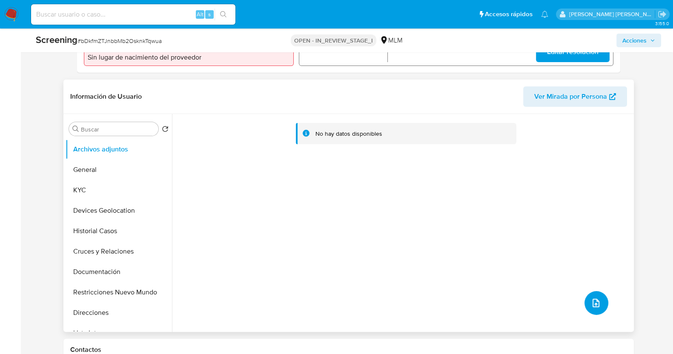
click at [596, 300] on icon "upload-file" at bounding box center [596, 303] width 10 height 10
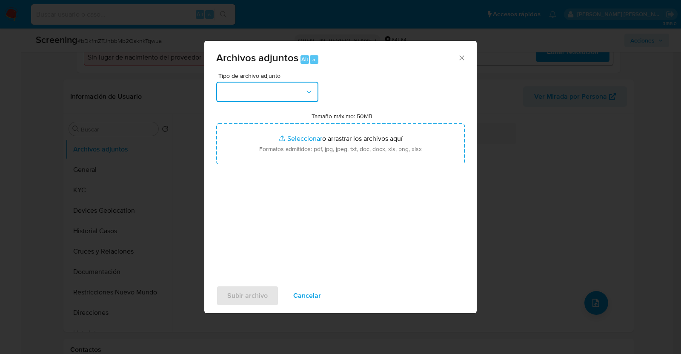
click at [310, 88] on icon "button" at bounding box center [309, 92] width 9 height 9
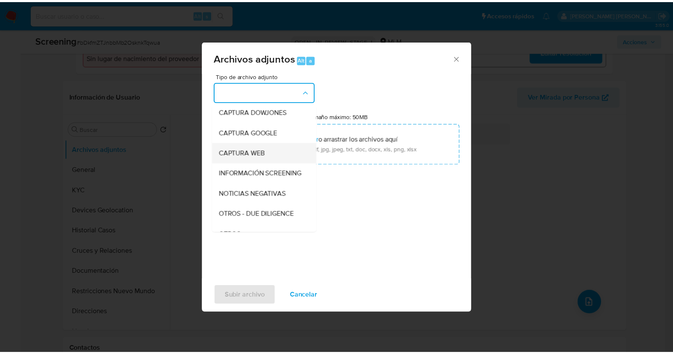
scroll to position [44, 0]
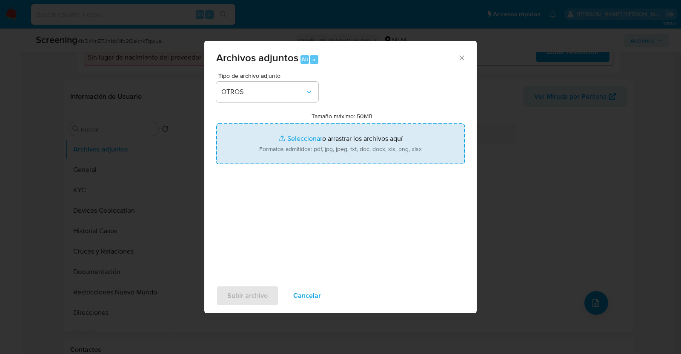
click at [341, 144] on input "Tamaño máximo: 50MB Seleccionar archivos" at bounding box center [340, 143] width 249 height 41
type input "C:\fakepath\2640490498_MIGUEL ORTIZ_AGO2025.pdf"
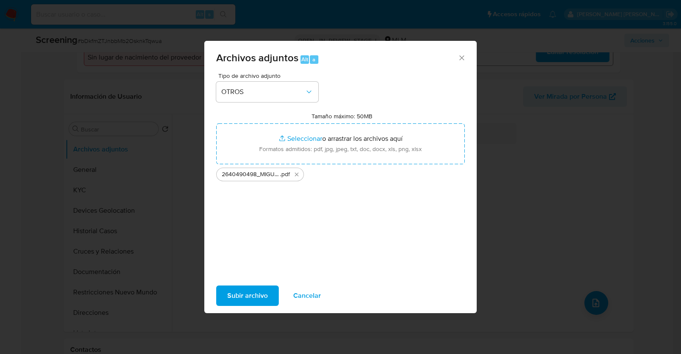
click at [266, 292] on span "Subir archivo" at bounding box center [247, 295] width 40 height 19
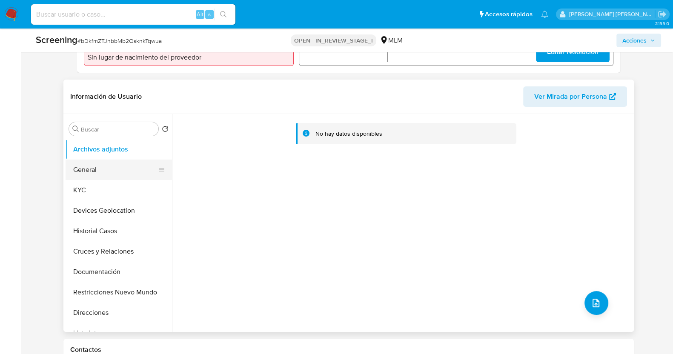
click at [81, 172] on button "General" at bounding box center [116, 170] width 100 height 20
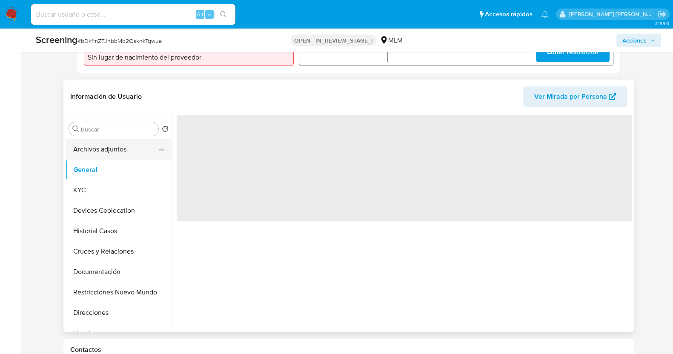
click at [94, 146] on button "Archivos adjuntos" at bounding box center [116, 149] width 100 height 20
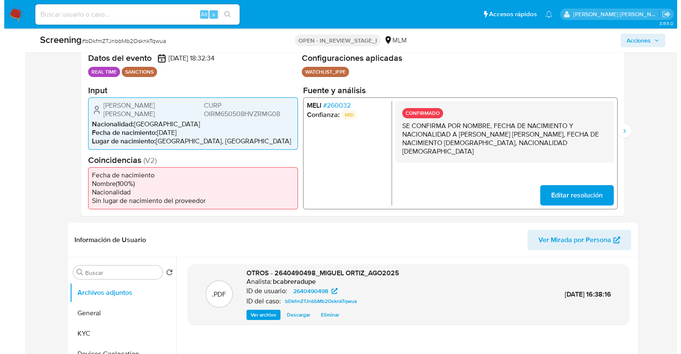
scroll to position [160, 0]
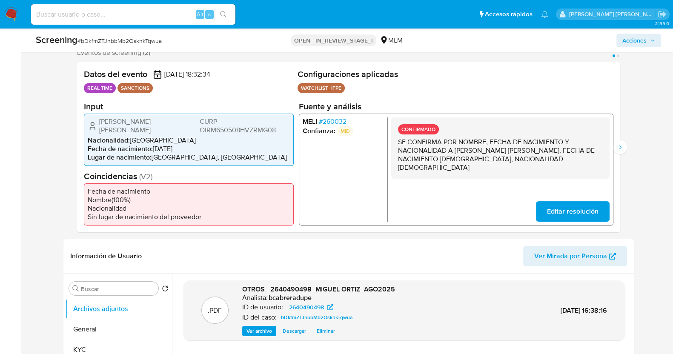
click at [647, 41] on span "Acciones" at bounding box center [638, 40] width 33 height 12
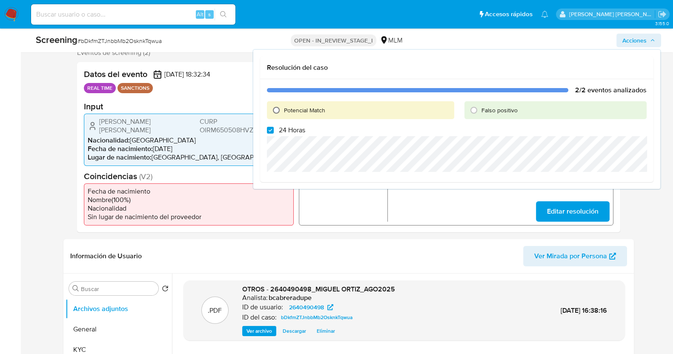
click at [277, 112] on input "Potencial Match" at bounding box center [276, 110] width 14 height 14
radio input "true"
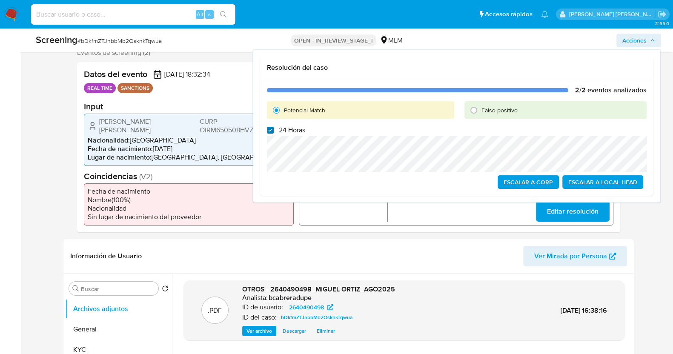
click at [272, 130] on label "24 Horas" at bounding box center [286, 130] width 38 height 9
click at [272, 130] on input "24 Horas" at bounding box center [270, 130] width 7 height 7
checkbox input "false"
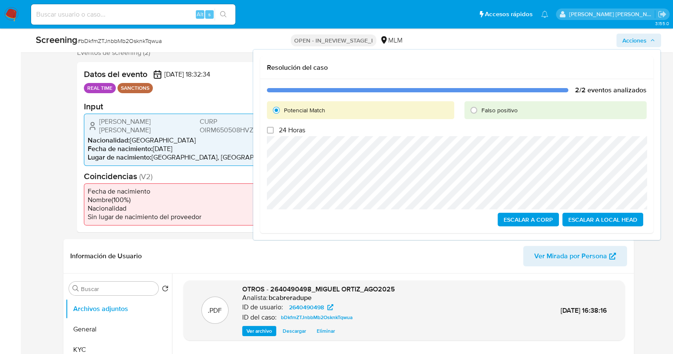
click at [621, 217] on span "Escalar a Local Head" at bounding box center [602, 220] width 69 height 12
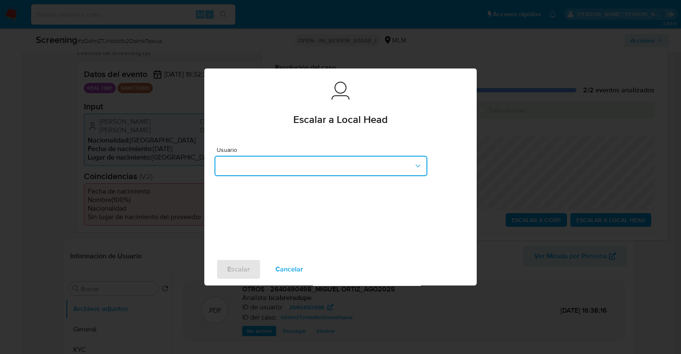
click at [348, 169] on button "button" at bounding box center [321, 166] width 213 height 20
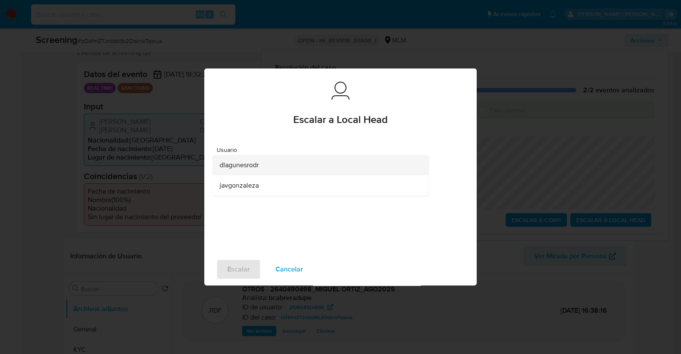
click at [266, 169] on div "dlagunesrodr" at bounding box center [318, 165] width 197 height 20
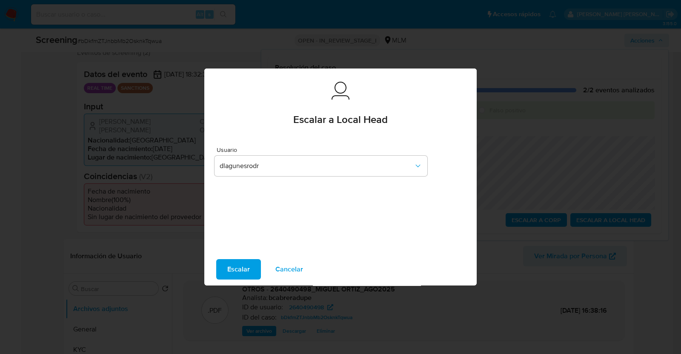
drag, startPoint x: 242, startPoint y: 265, endPoint x: 253, endPoint y: 259, distance: 12.8
click at [242, 266] on span "Escalar" at bounding box center [238, 269] width 23 height 19
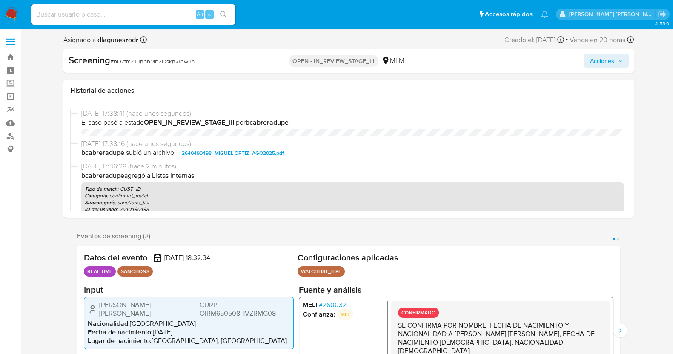
select select "10"
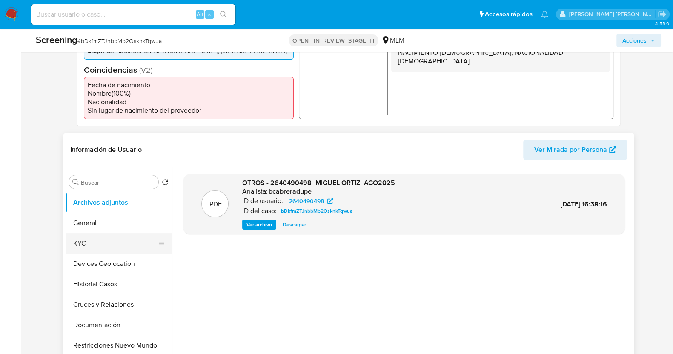
drag, startPoint x: 118, startPoint y: 243, endPoint x: 126, endPoint y: 239, distance: 8.8
click at [118, 243] on button "KYC" at bounding box center [116, 243] width 100 height 20
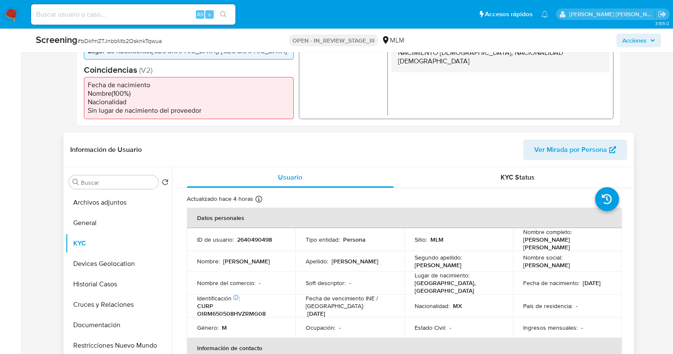
click at [246, 236] on p "2640490498" at bounding box center [254, 240] width 35 height 8
copy p "2640490498"
drag, startPoint x: 521, startPoint y: 243, endPoint x: 595, endPoint y: 243, distance: 74.1
click at [595, 243] on div "Nombre completo : Miguel Angel Ortiz Romero" at bounding box center [567, 239] width 89 height 23
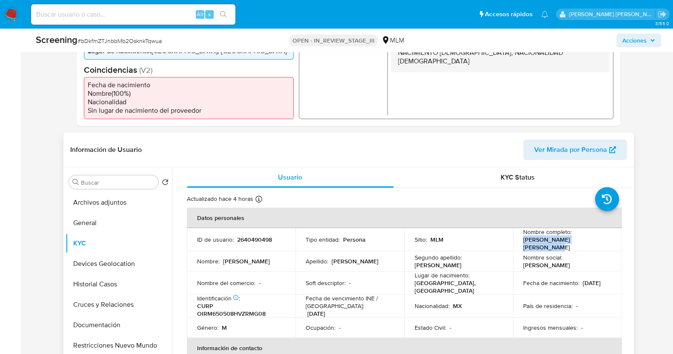
copy p "[PERSON_NAME] [PERSON_NAME]"
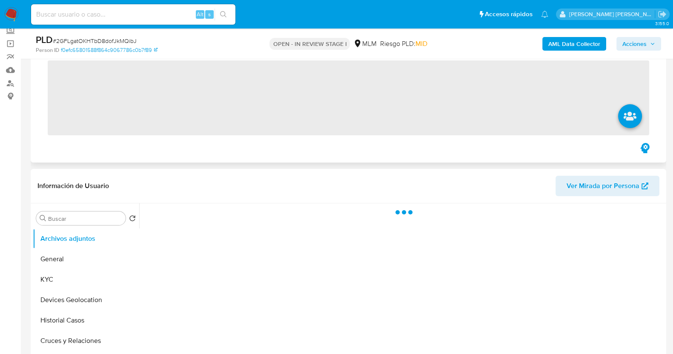
scroll to position [160, 0]
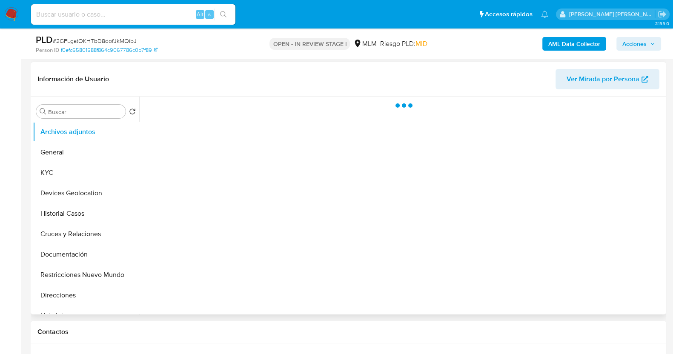
drag, startPoint x: 61, startPoint y: 172, endPoint x: 136, endPoint y: 141, distance: 81.1
click at [63, 172] on button "KYC" at bounding box center [86, 173] width 106 height 20
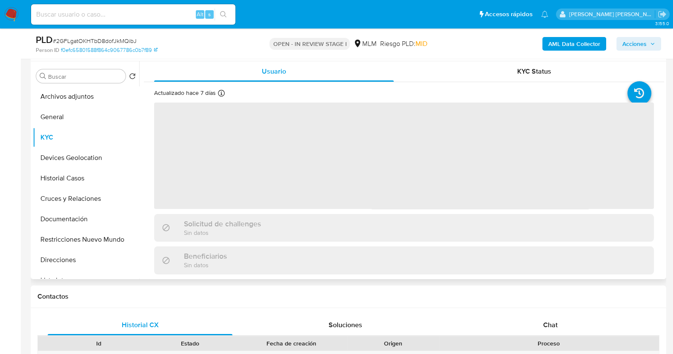
select select "10"
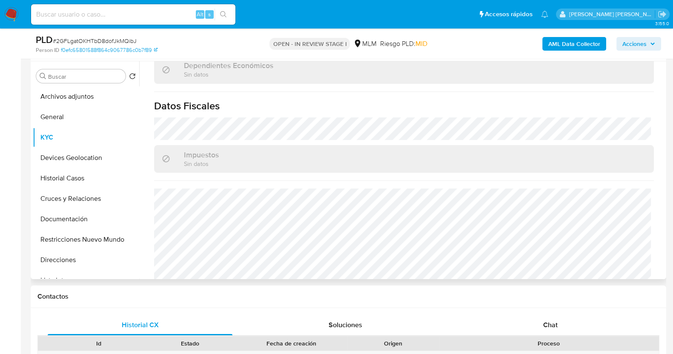
scroll to position [532, 0]
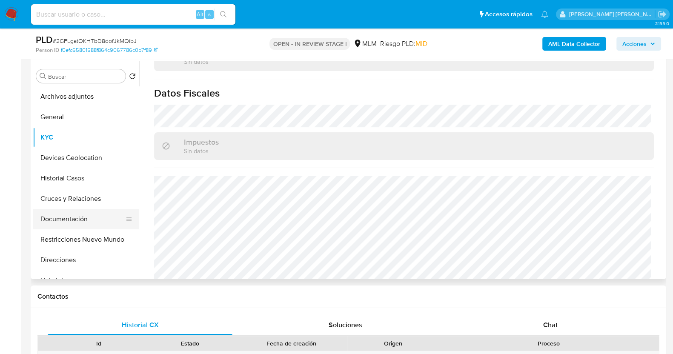
click at [83, 221] on button "Documentación" at bounding box center [83, 219] width 100 height 20
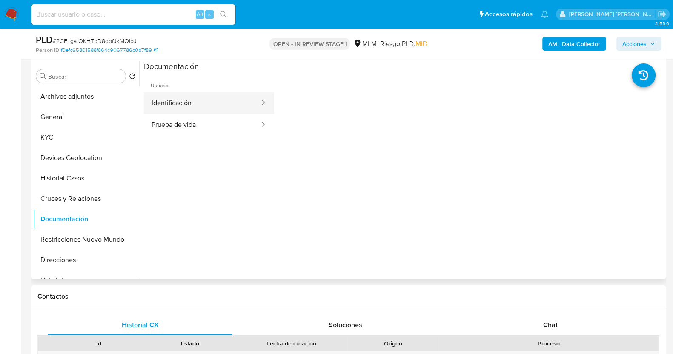
click at [191, 108] on button "Identificación" at bounding box center [202, 103] width 117 height 22
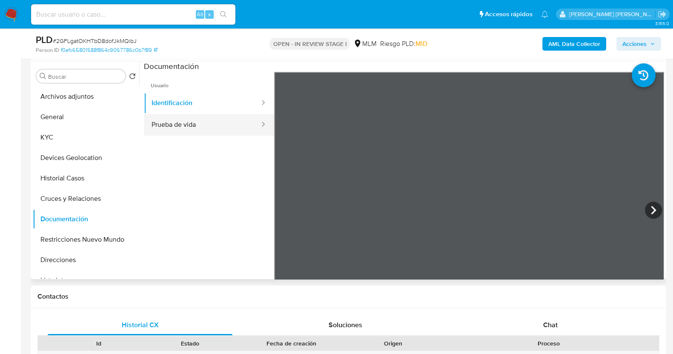
click at [203, 124] on button "Prueba de vida" at bounding box center [202, 125] width 117 height 22
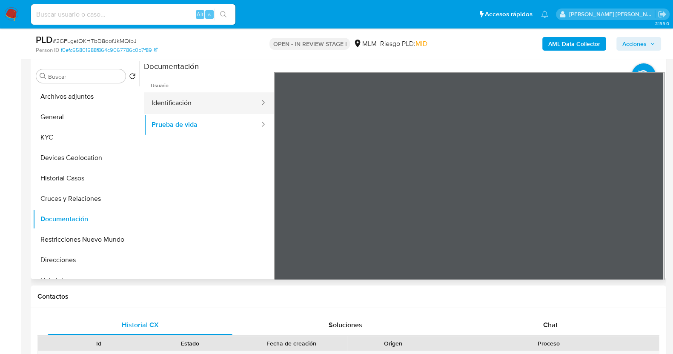
click at [209, 104] on button "Identificación" at bounding box center [202, 103] width 117 height 22
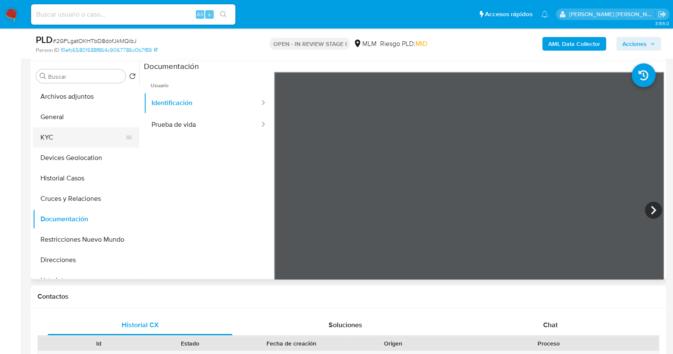
click at [68, 135] on button "KYC" at bounding box center [83, 137] width 100 height 20
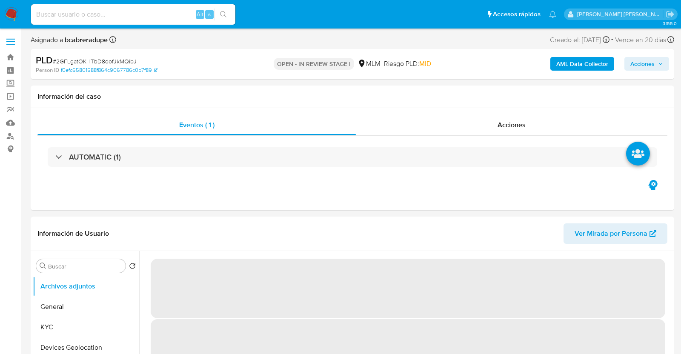
select select "10"
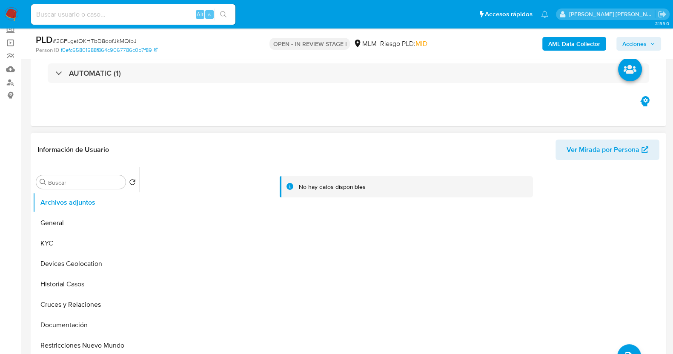
scroll to position [106, 0]
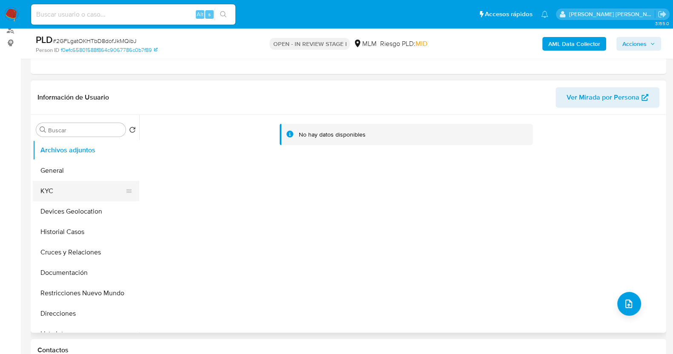
click at [64, 189] on button "KYC" at bounding box center [83, 191] width 100 height 20
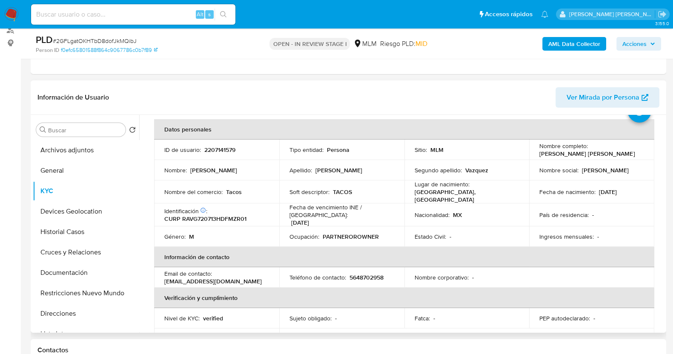
scroll to position [53, 0]
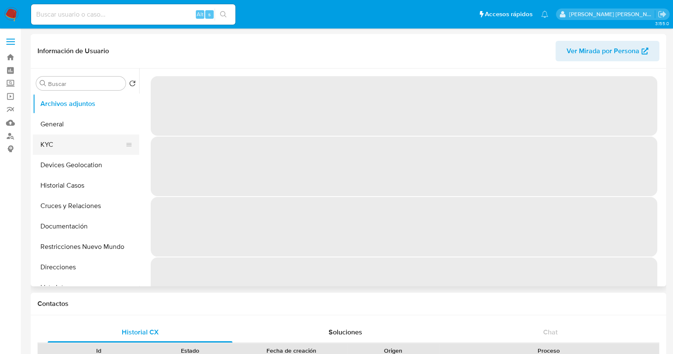
click at [54, 144] on button "KYC" at bounding box center [83, 145] width 100 height 20
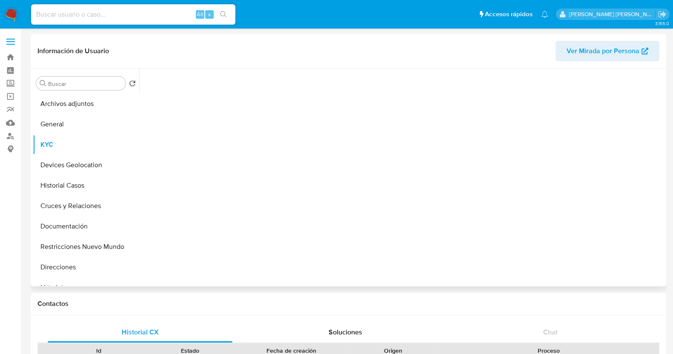
select select "10"
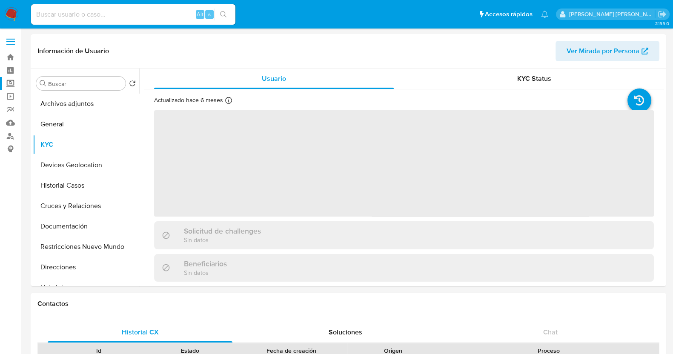
click at [12, 85] on label "Screening" at bounding box center [50, 83] width 101 height 13
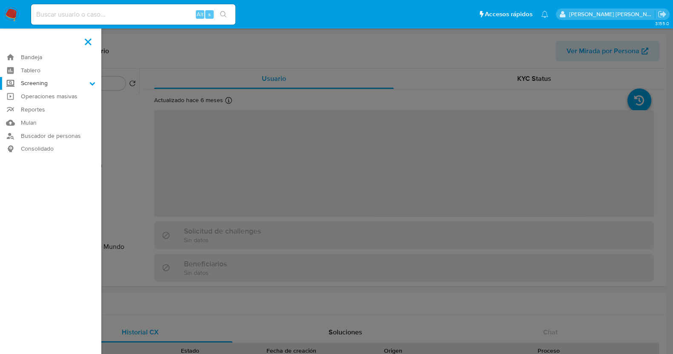
click at [0, 0] on input "Screening" at bounding box center [0, 0] width 0 height 0
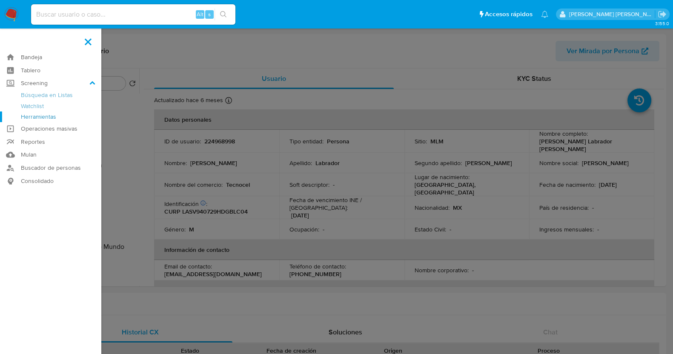
click at [49, 118] on link "Herramientas" at bounding box center [50, 117] width 101 height 11
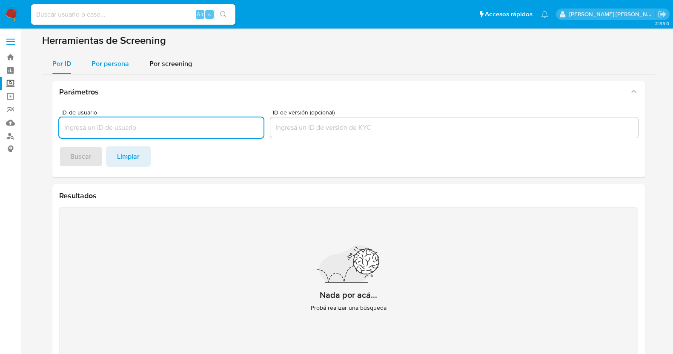
click at [106, 65] on span "Por persona" at bounding box center [110, 64] width 37 height 10
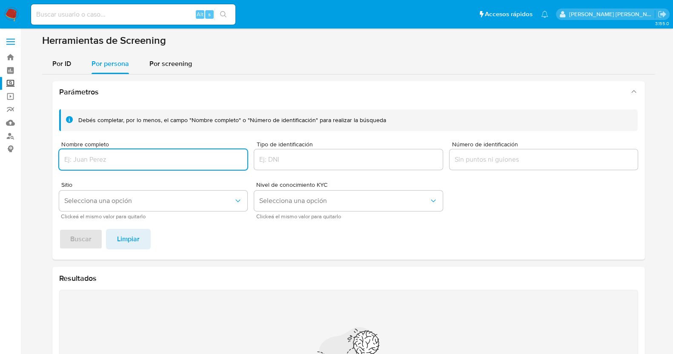
click at [152, 155] on input "Nombre completo" at bounding box center [153, 159] width 189 height 11
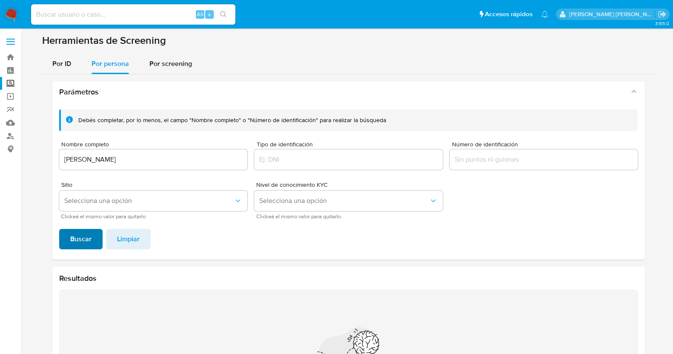
click at [78, 243] on span "Buscar" at bounding box center [80, 239] width 21 height 19
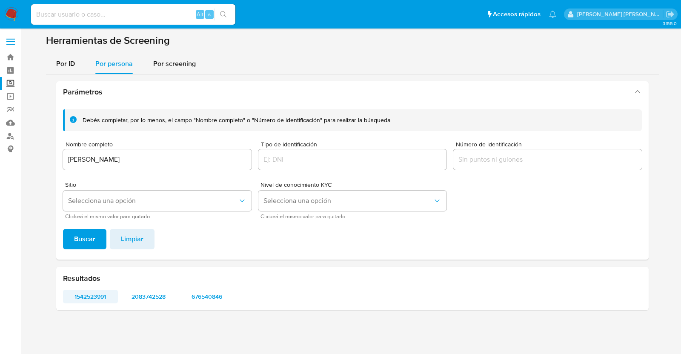
click at [94, 294] on span "1542523991" at bounding box center [90, 297] width 43 height 12
click at [149, 294] on span "2083742528" at bounding box center [148, 297] width 43 height 12
click at [216, 292] on span "676540846" at bounding box center [207, 297] width 43 height 12
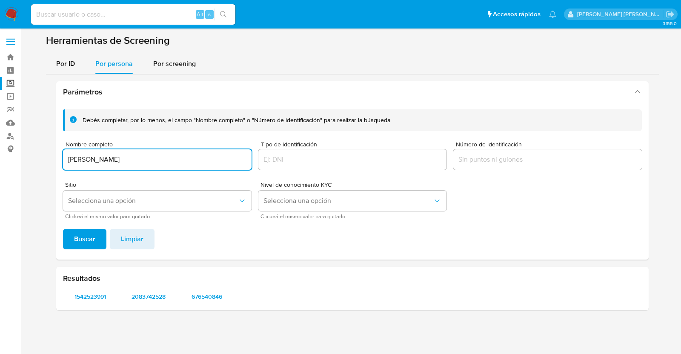
drag, startPoint x: 212, startPoint y: 161, endPoint x: 47, endPoint y: 154, distance: 164.4
click at [47, 154] on div "Parámetros Debés completar, por lo menos, el campo "Nombre completo" o "Número …" at bounding box center [352, 195] width 613 height 243
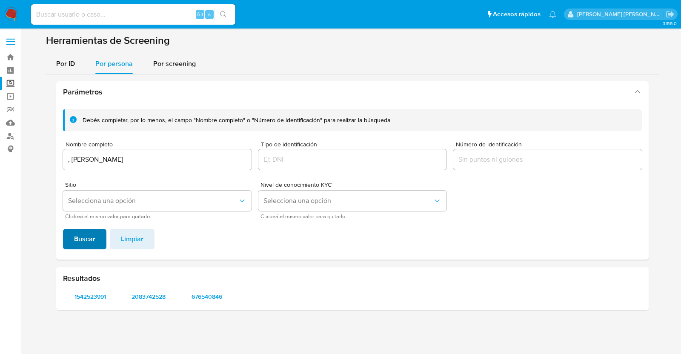
click at [89, 246] on span "Buscar" at bounding box center [84, 239] width 21 height 19
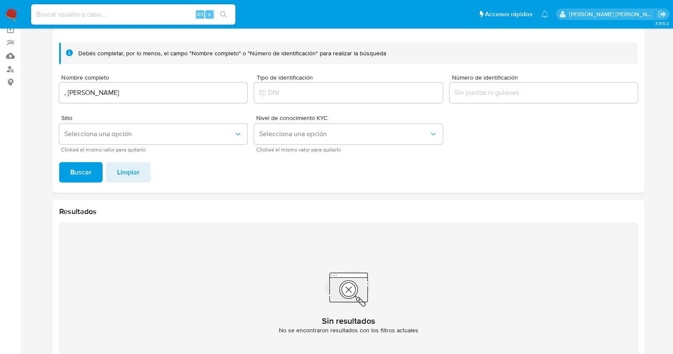
scroll to position [50, 0]
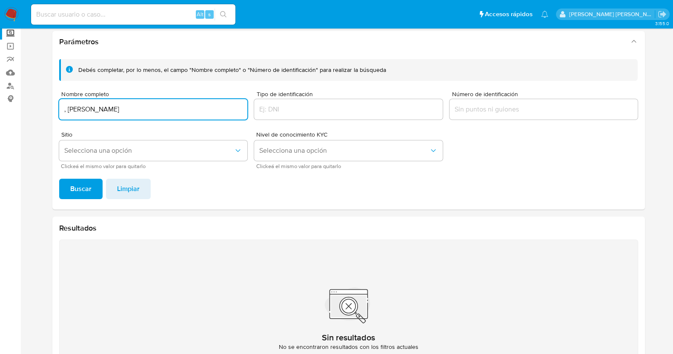
drag, startPoint x: 66, startPoint y: 109, endPoint x: 122, endPoint y: 115, distance: 56.2
click at [67, 109] on input ", [PERSON_NAME]" at bounding box center [153, 109] width 189 height 11
type input "[PERSON_NAME]"
click at [80, 180] on span "Buscar" at bounding box center [80, 189] width 21 height 19
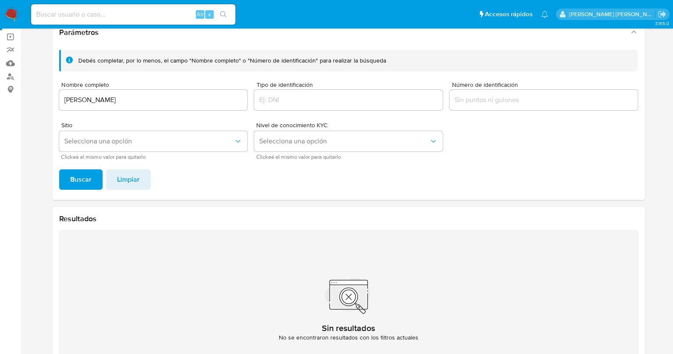
scroll to position [0, 0]
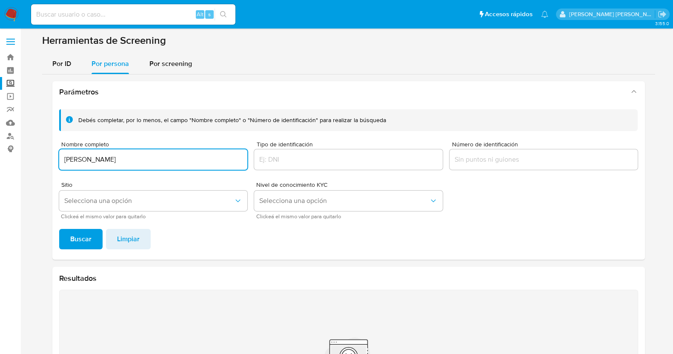
drag, startPoint x: 160, startPoint y: 160, endPoint x: 62, endPoint y: 158, distance: 97.9
click at [62, 158] on input "[PERSON_NAME]" at bounding box center [153, 159] width 189 height 11
type input "[PERSON_NAME]"
click at [81, 240] on span "Buscar" at bounding box center [80, 239] width 21 height 19
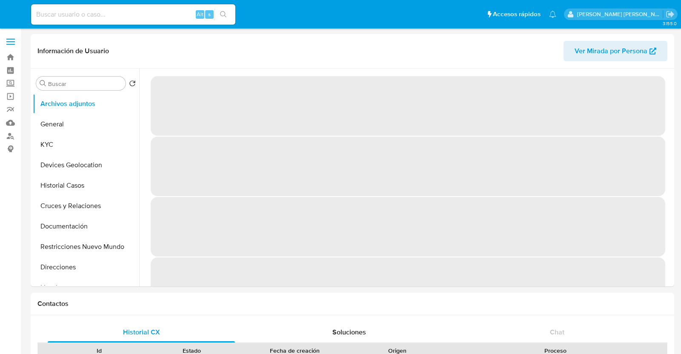
select select "10"
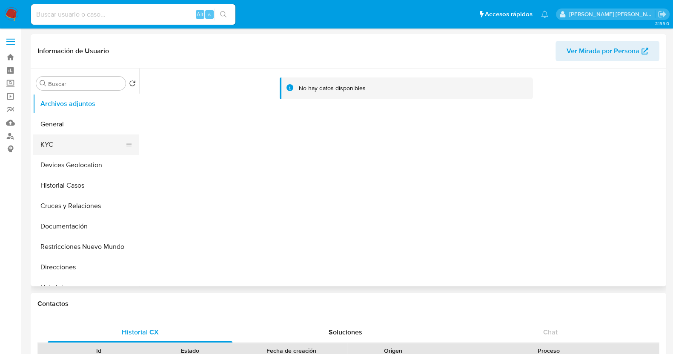
click at [56, 144] on button "KYC" at bounding box center [83, 145] width 100 height 20
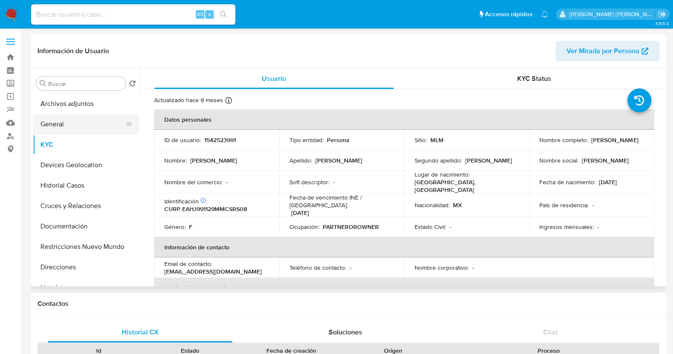
click at [70, 122] on button "General" at bounding box center [83, 124] width 100 height 20
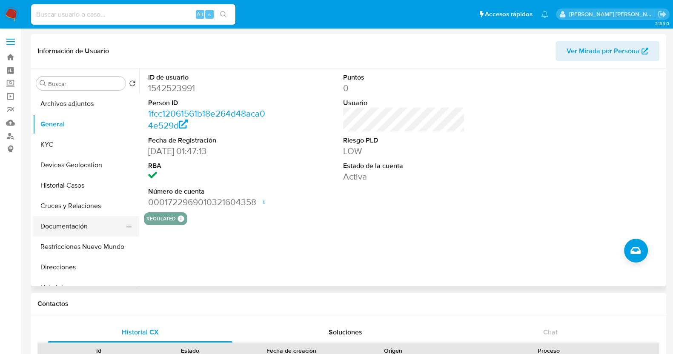
click at [77, 223] on button "Documentación" at bounding box center [83, 226] width 100 height 20
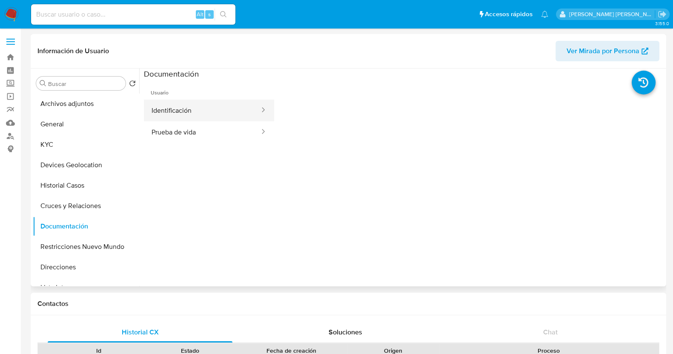
click at [215, 112] on button "Identificación" at bounding box center [202, 111] width 117 height 22
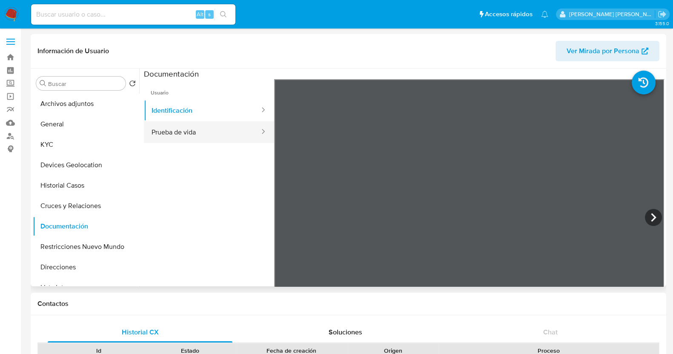
click at [215, 132] on button "Prueba de vida" at bounding box center [202, 132] width 117 height 22
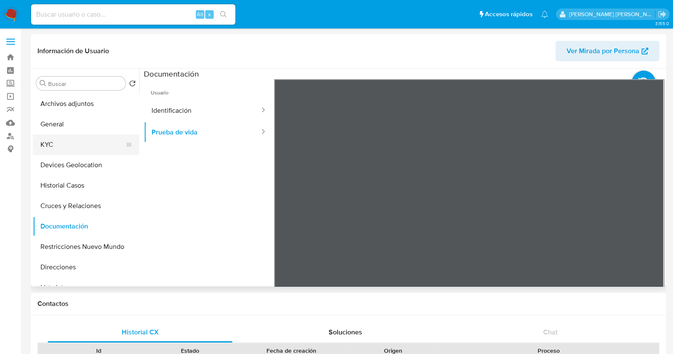
click at [65, 138] on button "KYC" at bounding box center [83, 145] width 100 height 20
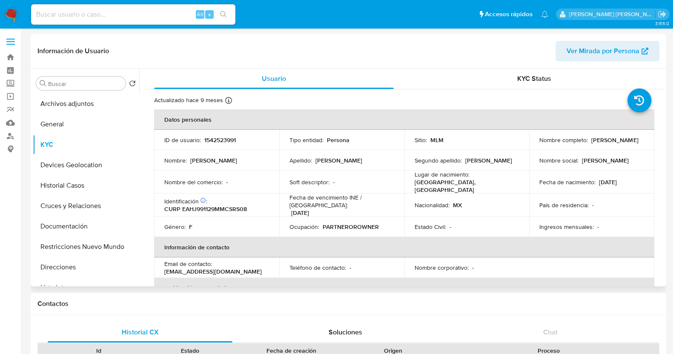
click at [210, 139] on p "1542523991" at bounding box center [219, 140] width 31 height 8
copy p "1542523991"
click at [71, 188] on button "Historial Casos" at bounding box center [83, 185] width 100 height 20
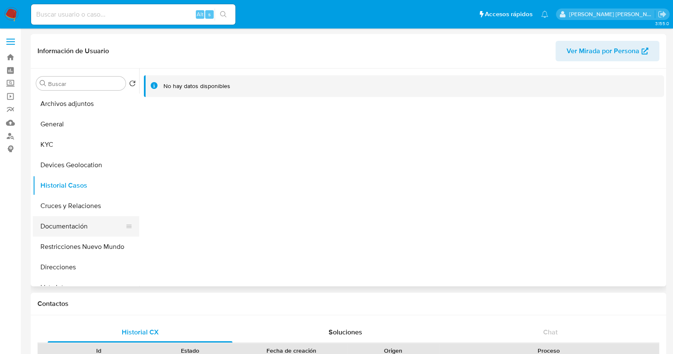
drag, startPoint x: 79, startPoint y: 247, endPoint x: 103, endPoint y: 229, distance: 29.5
click at [79, 247] on button "Restricciones Nuevo Mundo" at bounding box center [86, 247] width 106 height 20
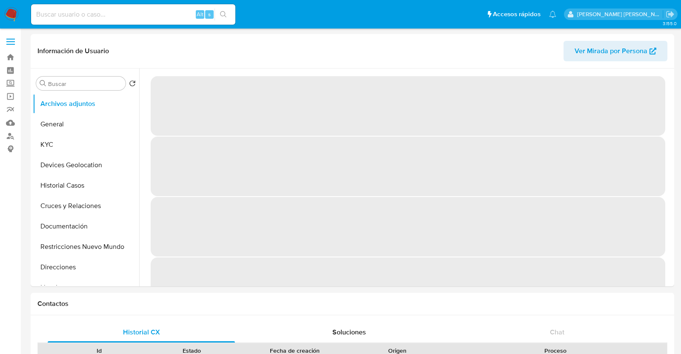
select select "10"
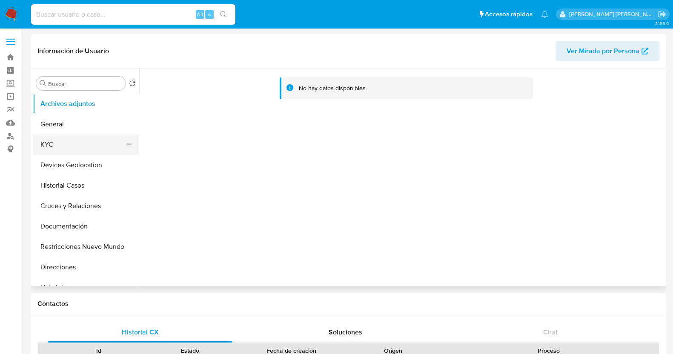
click at [64, 148] on button "KYC" at bounding box center [83, 145] width 100 height 20
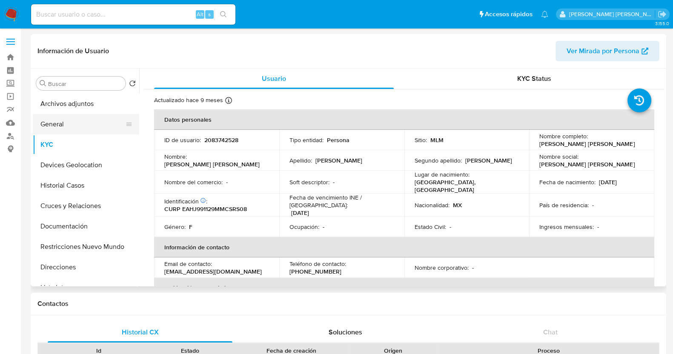
click at [86, 120] on button "General" at bounding box center [83, 124] width 100 height 20
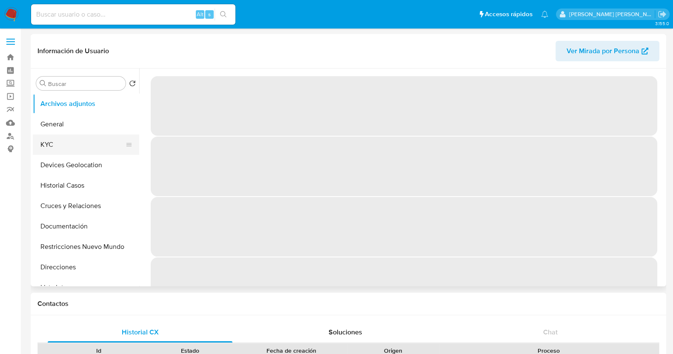
click at [73, 146] on button "KYC" at bounding box center [83, 145] width 100 height 20
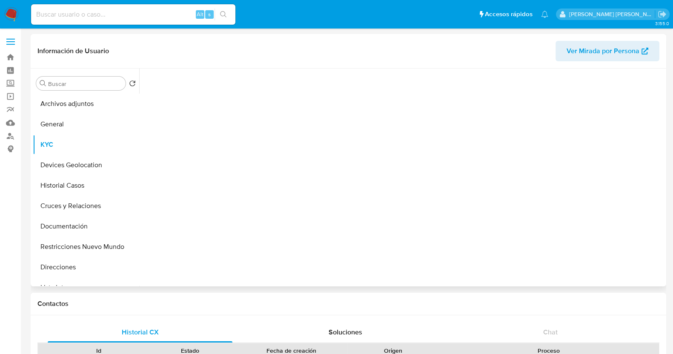
select select "10"
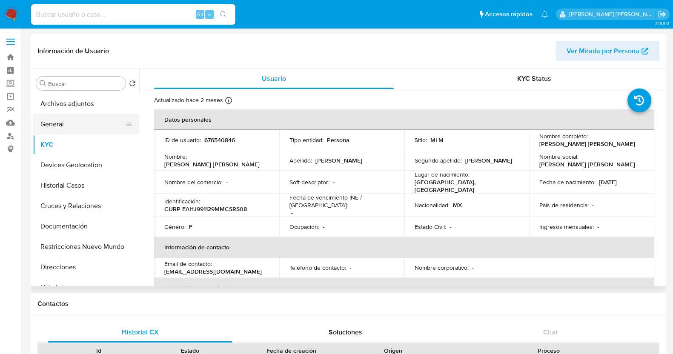
click at [80, 122] on button "General" at bounding box center [83, 124] width 100 height 20
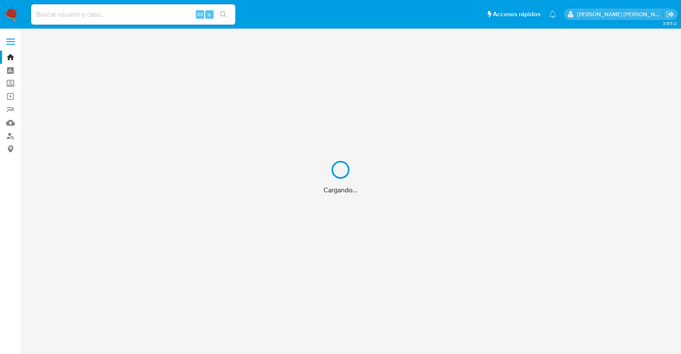
click at [136, 14] on input at bounding box center [133, 14] width 204 height 11
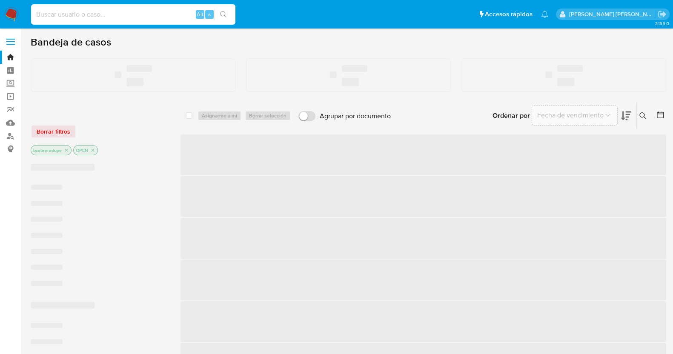
click at [137, 14] on input at bounding box center [133, 14] width 204 height 11
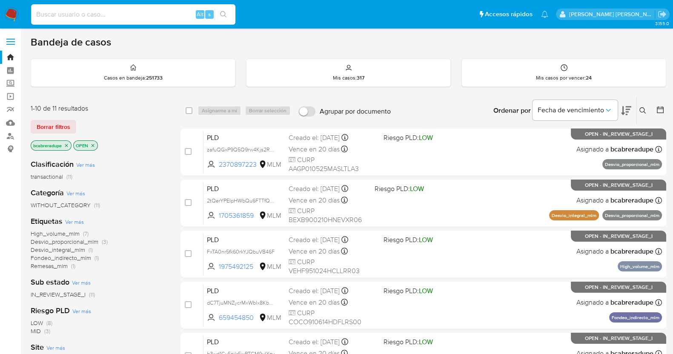
paste input "2140282872"
type input "2140282872"
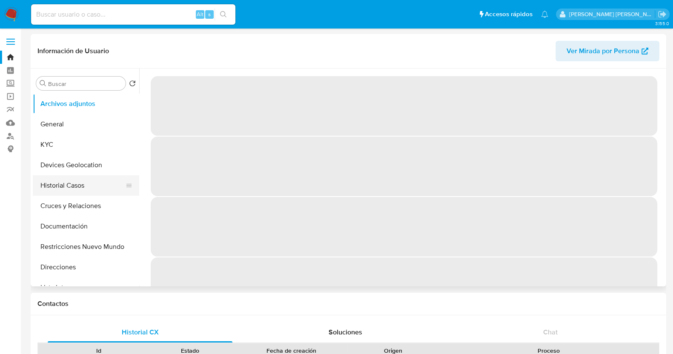
click at [72, 188] on button "Historial Casos" at bounding box center [83, 185] width 100 height 20
select select "10"
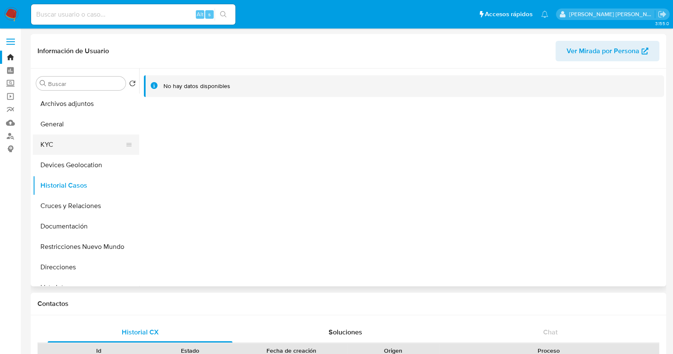
click at [67, 149] on button "KYC" at bounding box center [83, 145] width 100 height 20
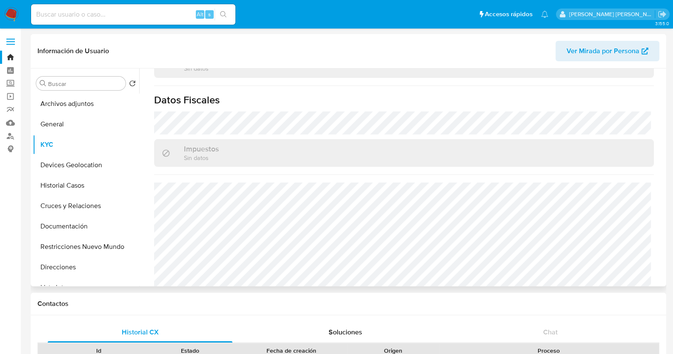
scroll to position [535, 0]
drag, startPoint x: 97, startPoint y: 249, endPoint x: 106, endPoint y: 249, distance: 8.9
click at [97, 249] on button "Restricciones Nuevo Mundo" at bounding box center [83, 247] width 100 height 20
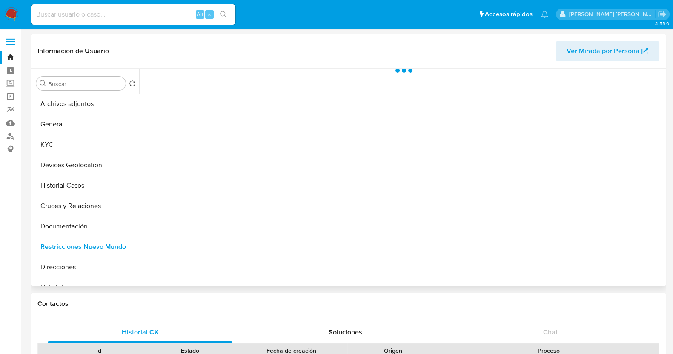
scroll to position [0, 0]
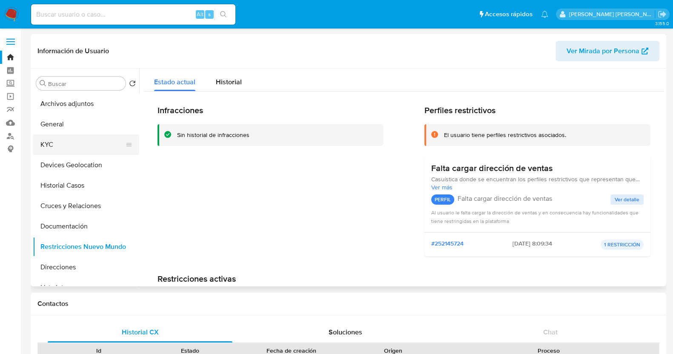
click at [82, 143] on button "KYC" at bounding box center [83, 145] width 100 height 20
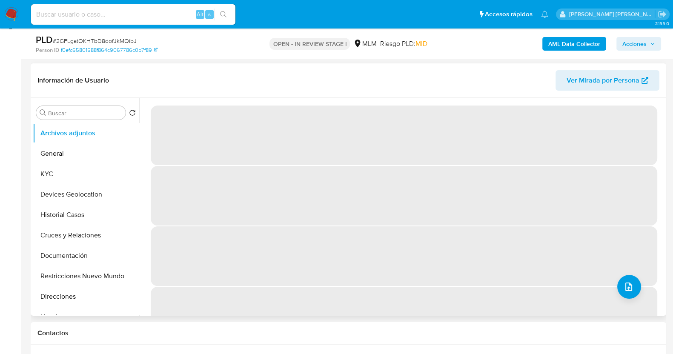
scroll to position [106, 0]
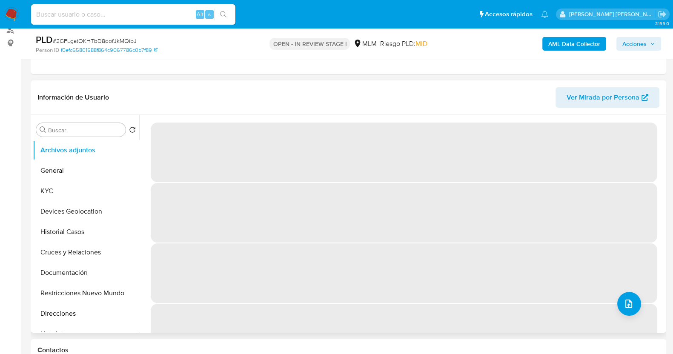
select select "10"
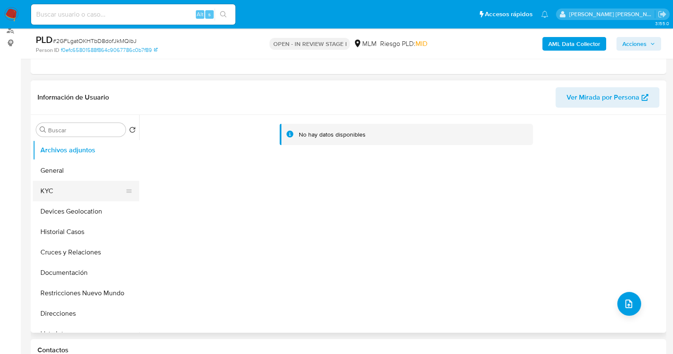
click at [77, 194] on button "KYC" at bounding box center [83, 191] width 100 height 20
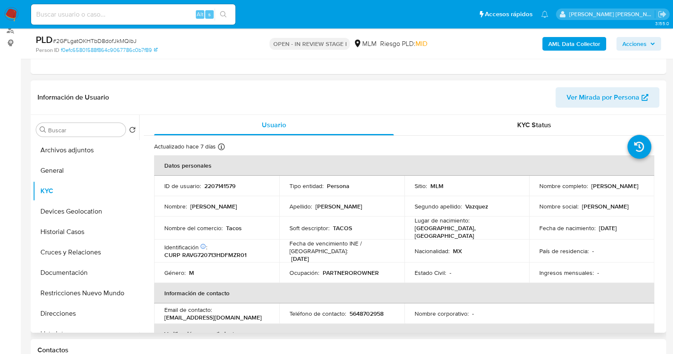
drag, startPoint x: 533, startPoint y: 189, endPoint x: 638, endPoint y: 189, distance: 104.3
click at [638, 189] on td "Nombre completo : Gerardo Ramirez Vazquez" at bounding box center [591, 186] width 125 height 20
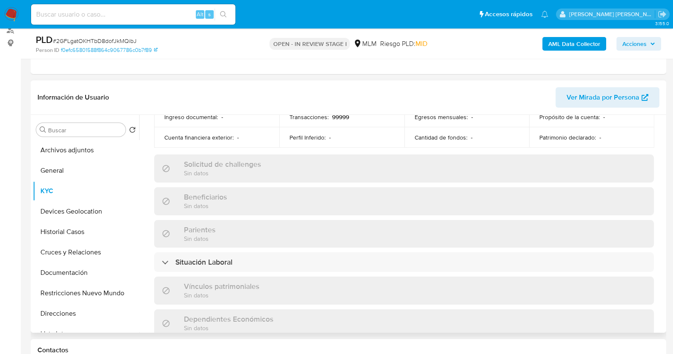
scroll to position [532, 0]
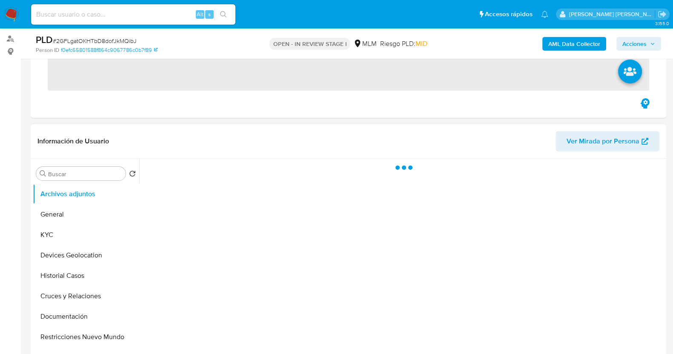
scroll to position [106, 0]
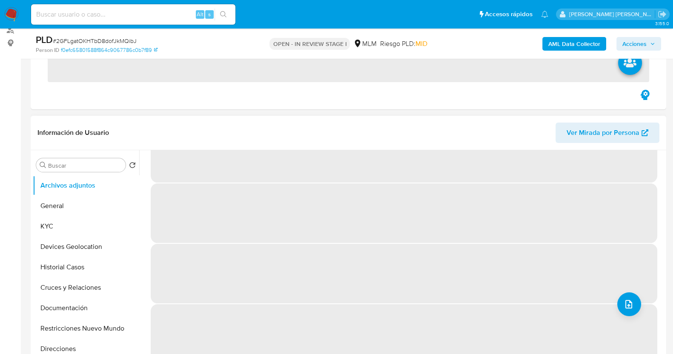
select select "10"
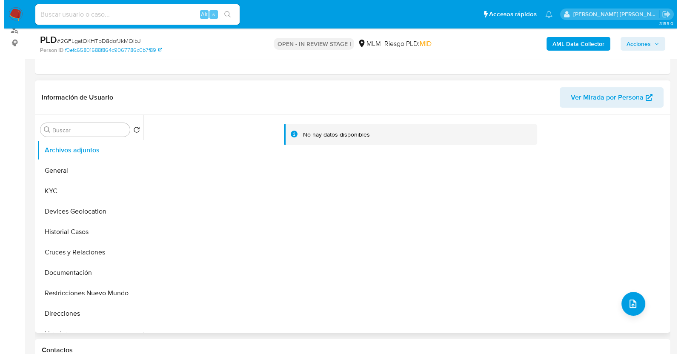
scroll to position [160, 0]
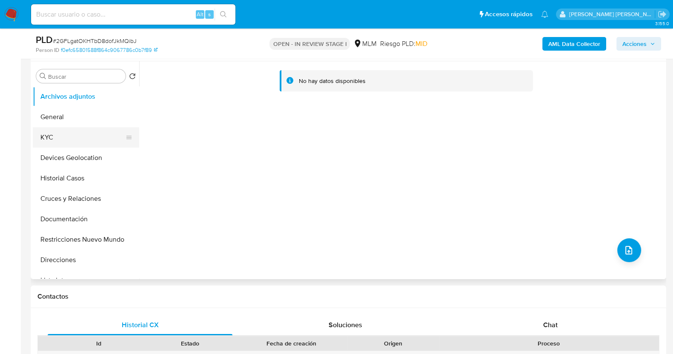
click at [72, 131] on button "KYC" at bounding box center [83, 137] width 100 height 20
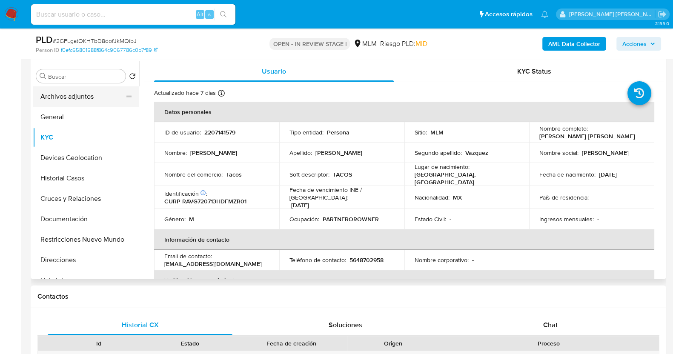
click at [88, 96] on button "Archivos adjuntos" at bounding box center [83, 96] width 100 height 20
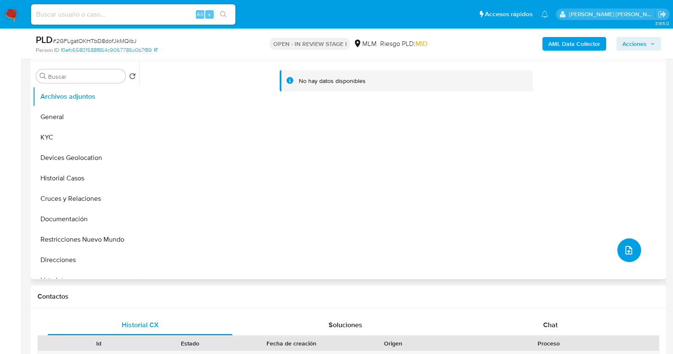
click at [624, 245] on icon "upload-file" at bounding box center [629, 250] width 10 height 10
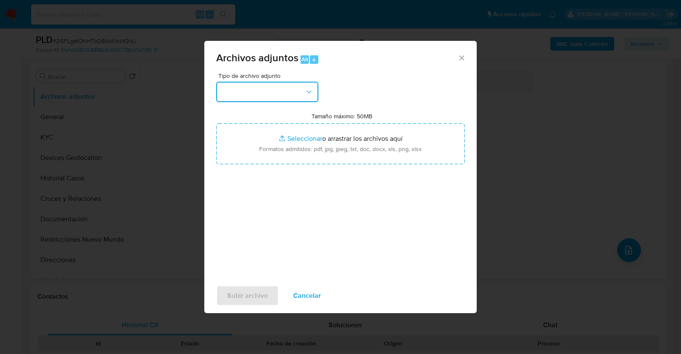
click at [274, 86] on button "button" at bounding box center [267, 92] width 102 height 20
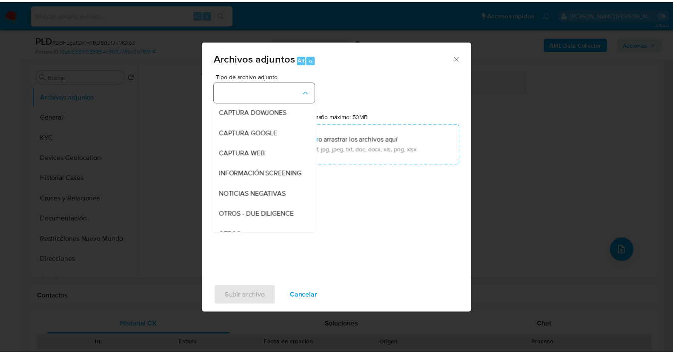
scroll to position [44, 0]
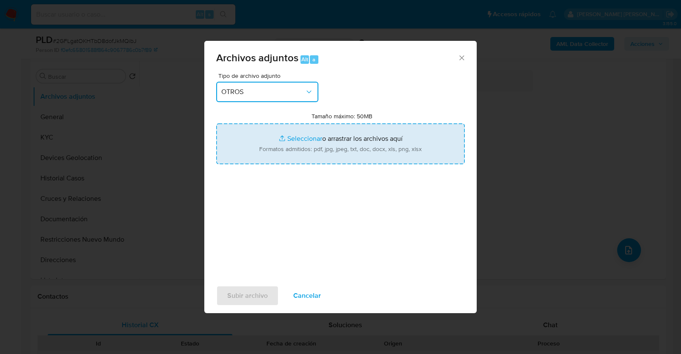
type input "C:\fakepath\2207141579_GERARDO RAMIREZ_JUL2025.pdf"
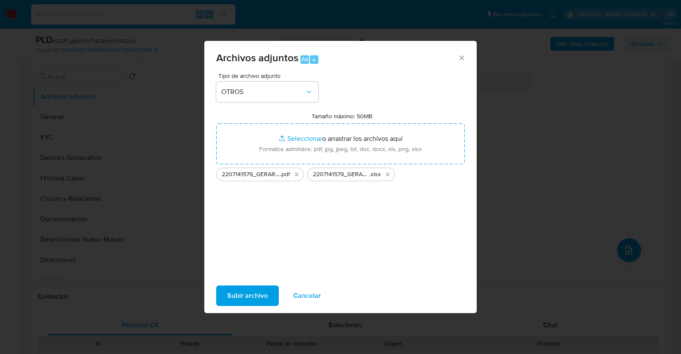
click at [243, 294] on span "Subir archivo" at bounding box center [247, 295] width 40 height 19
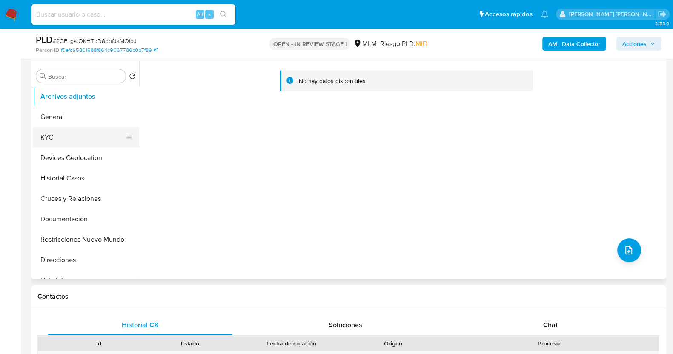
click at [58, 139] on button "KYC" at bounding box center [83, 137] width 100 height 20
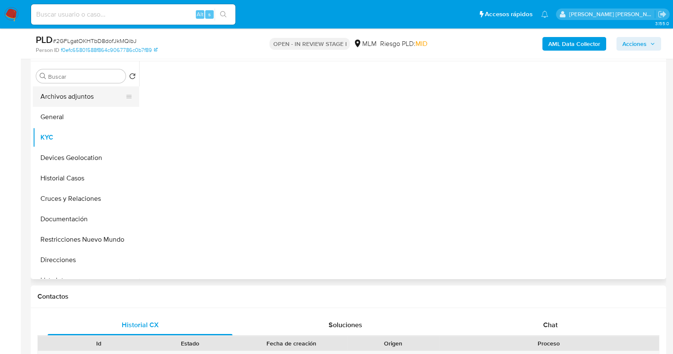
click at [66, 96] on button "Archivos adjuntos" at bounding box center [83, 96] width 100 height 20
click at [104, 38] on span "# 2GFLgatOKHTbD8dofJkMQibJ" at bounding box center [95, 41] width 84 height 9
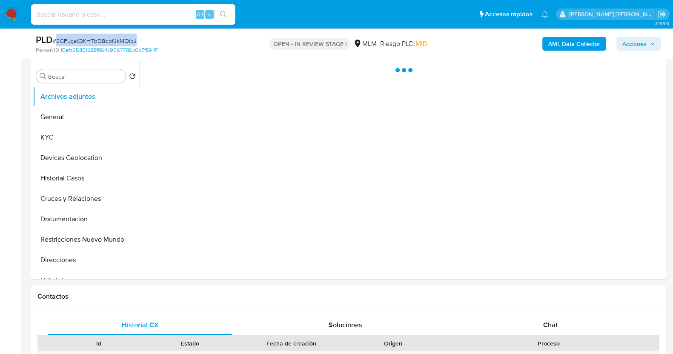
click at [104, 38] on span "# 2GFLgatOKHTbD8dofJkMQibJ" at bounding box center [95, 41] width 84 height 9
copy span "2GFLgatOKHTbD8dofJkMQibJ"
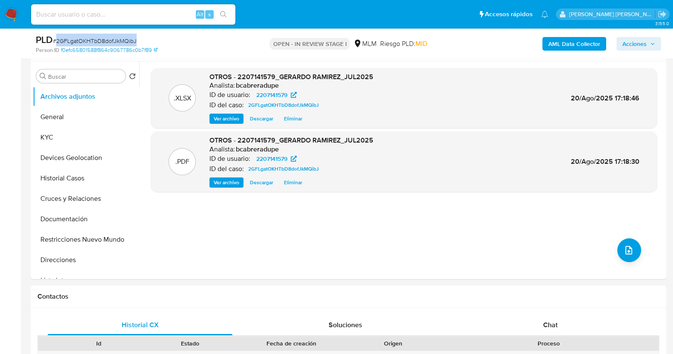
click at [645, 49] on span "Acciones" at bounding box center [634, 44] width 24 height 14
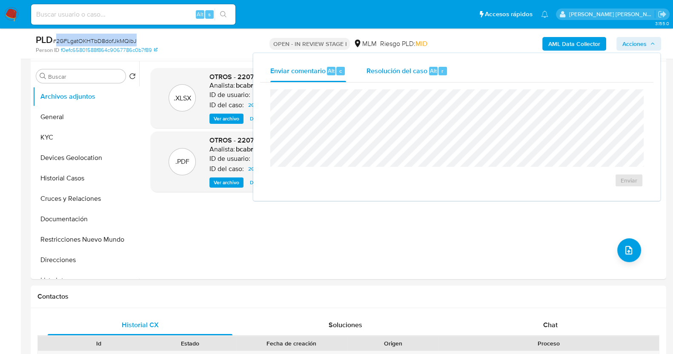
click at [383, 74] on span "Resolución del caso" at bounding box center [396, 71] width 61 height 10
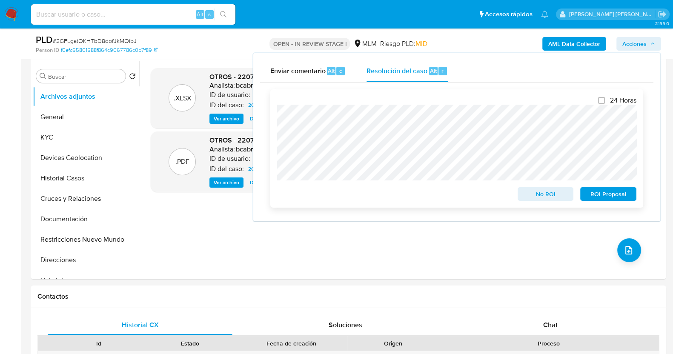
click at [545, 194] on span "No ROI" at bounding box center [546, 194] width 44 height 12
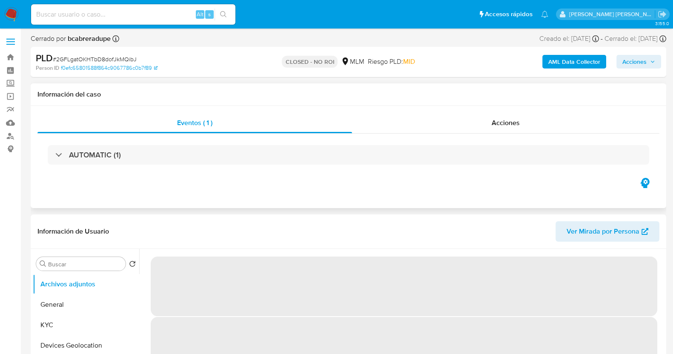
select select "10"
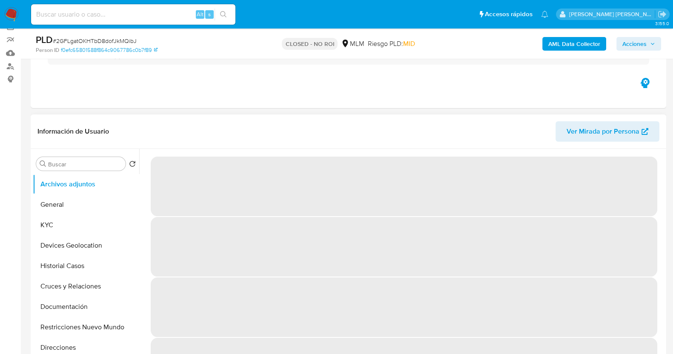
scroll to position [160, 0]
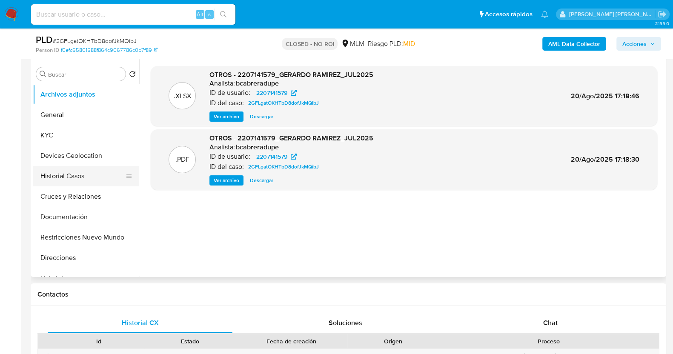
click at [73, 175] on button "Historial Casos" at bounding box center [83, 176] width 100 height 20
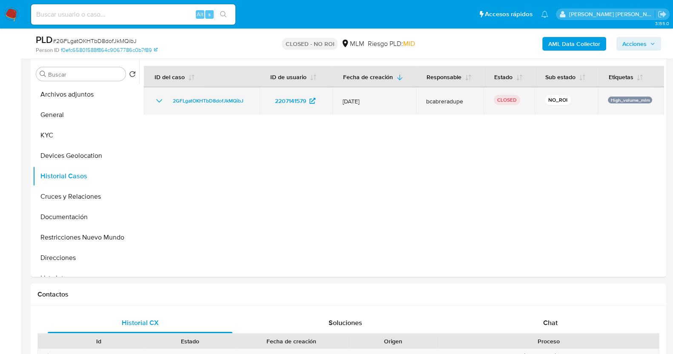
click at [158, 103] on icon "Mostrar/Ocultar" at bounding box center [159, 101] width 10 height 10
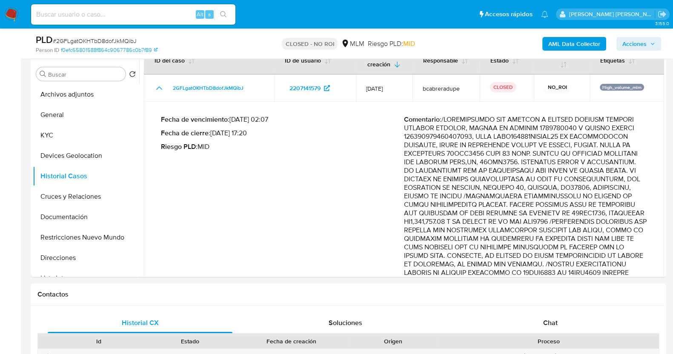
scroll to position [0, 0]
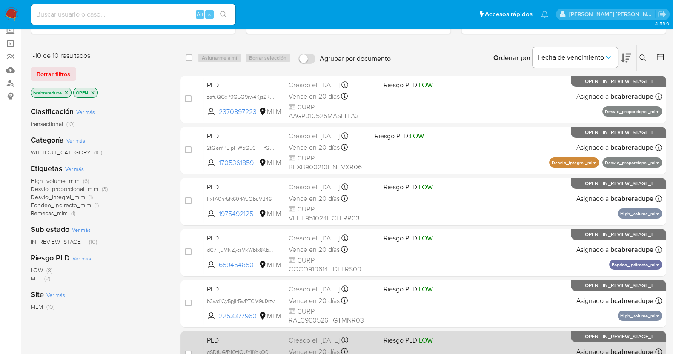
scroll to position [242, 0]
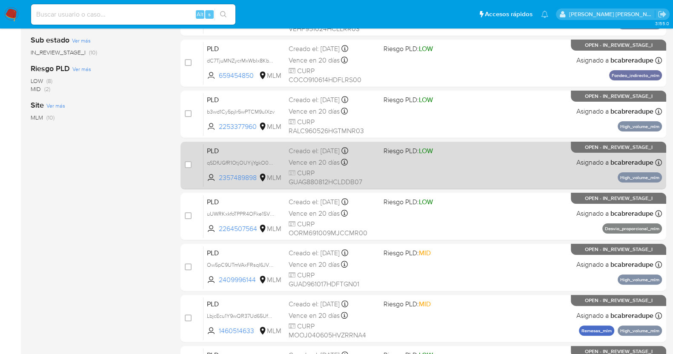
click at [324, 157] on div "Vence en 20 días Vence el [DATE] 02:05:40" at bounding box center [333, 162] width 88 height 11
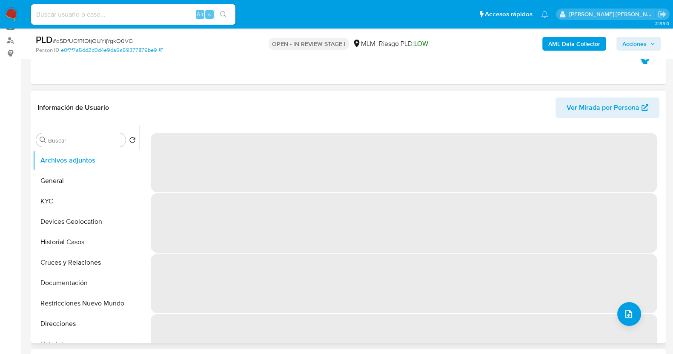
scroll to position [106, 0]
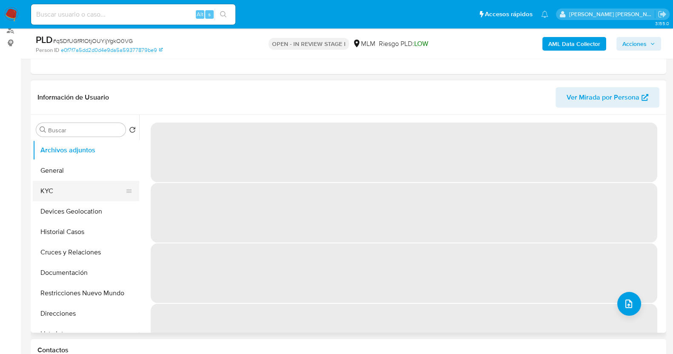
click at [77, 192] on button "KYC" at bounding box center [83, 191] width 100 height 20
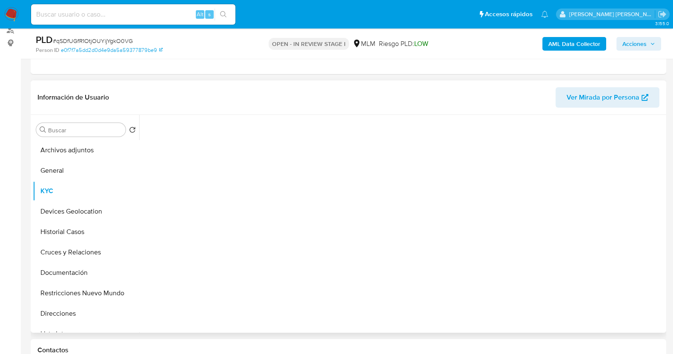
select select "10"
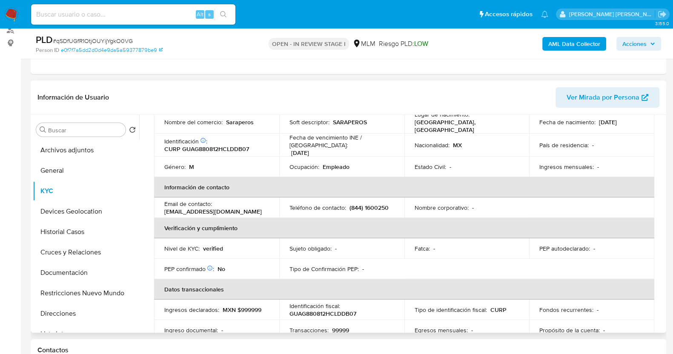
scroll to position [53, 0]
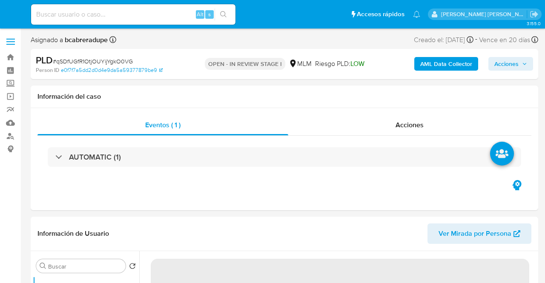
select select "10"
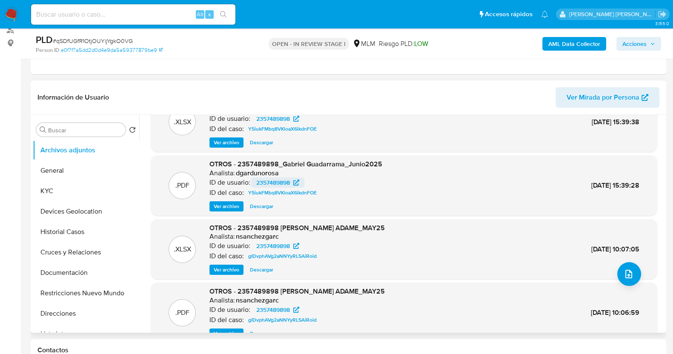
scroll to position [48, 0]
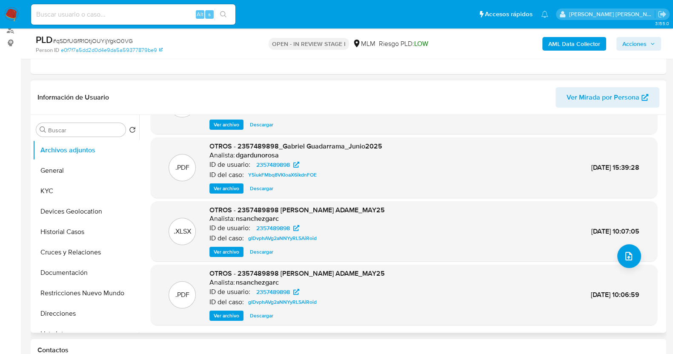
click at [231, 283] on span "Ver archivo" at bounding box center [227, 316] width 26 height 9
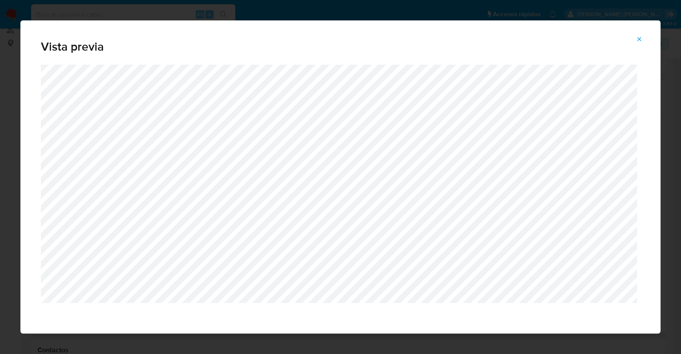
click at [544, 40] on icon "Attachment preview" at bounding box center [640, 39] width 4 height 4
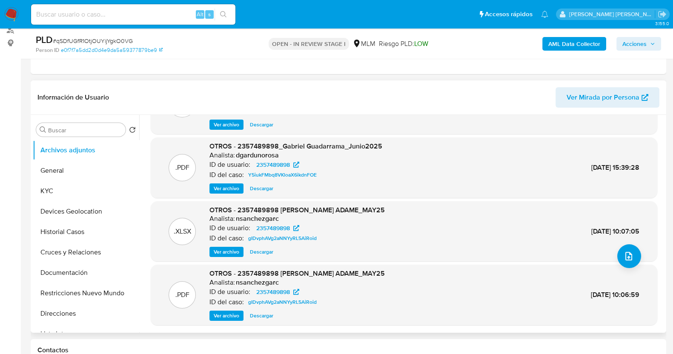
click at [232, 188] on span "Ver archivo" at bounding box center [227, 188] width 26 height 9
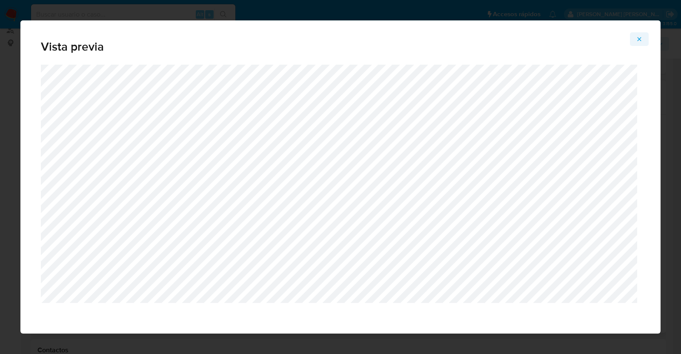
click at [544, 39] on icon "Attachment preview" at bounding box center [639, 39] width 7 height 7
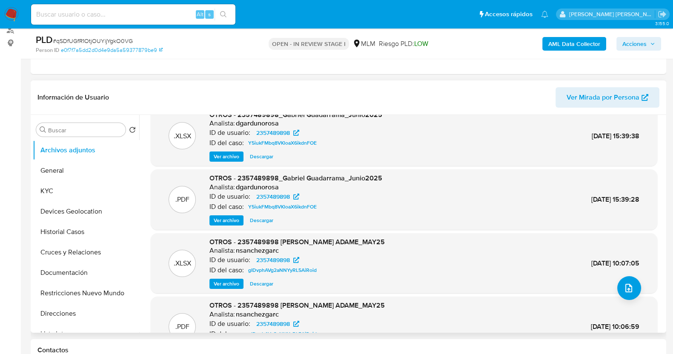
scroll to position [0, 0]
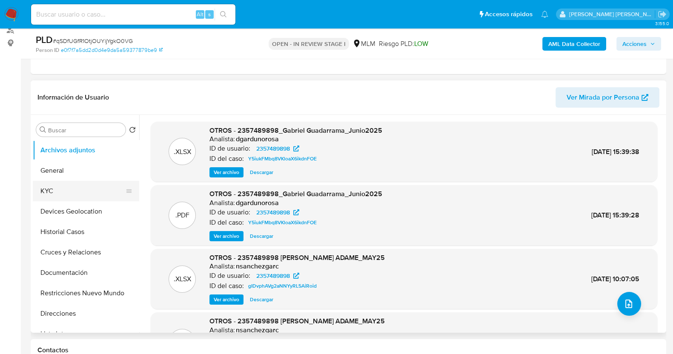
drag, startPoint x: 60, startPoint y: 188, endPoint x: 83, endPoint y: 189, distance: 23.4
click at [60, 188] on button "KYC" at bounding box center [83, 191] width 100 height 20
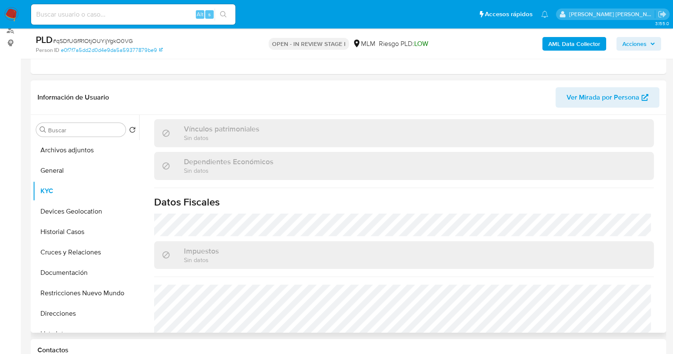
scroll to position [535, 0]
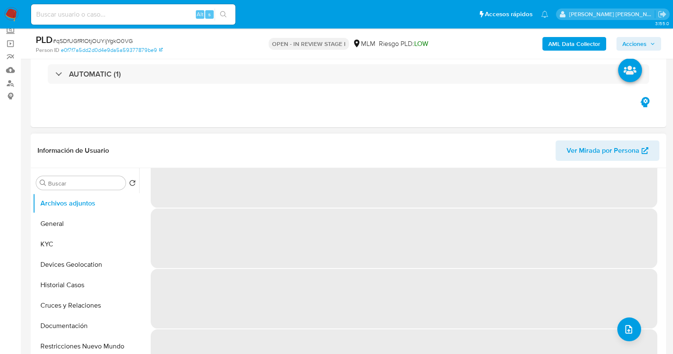
scroll to position [36, 0]
select select "10"
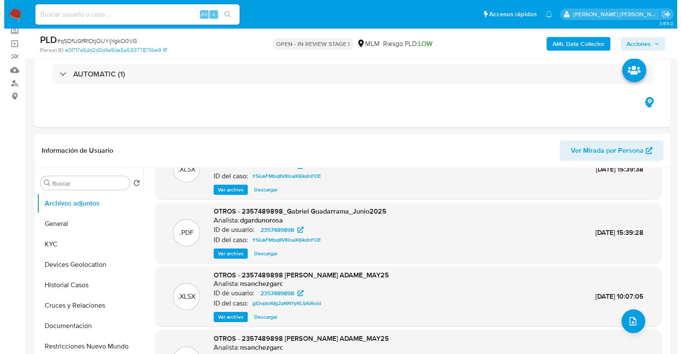
scroll to position [160, 0]
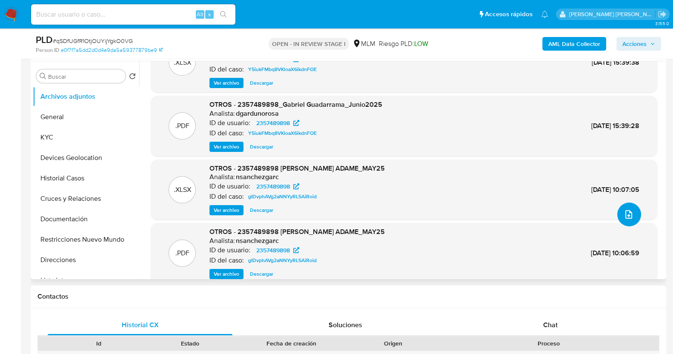
click at [627, 216] on icon "upload-file" at bounding box center [629, 214] width 10 height 10
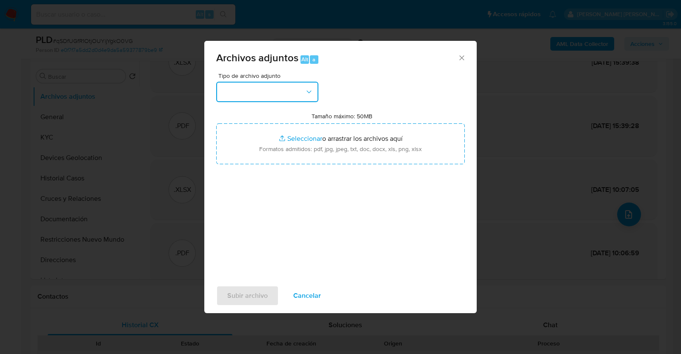
click at [306, 90] on icon "button" at bounding box center [308, 91] width 5 height 3
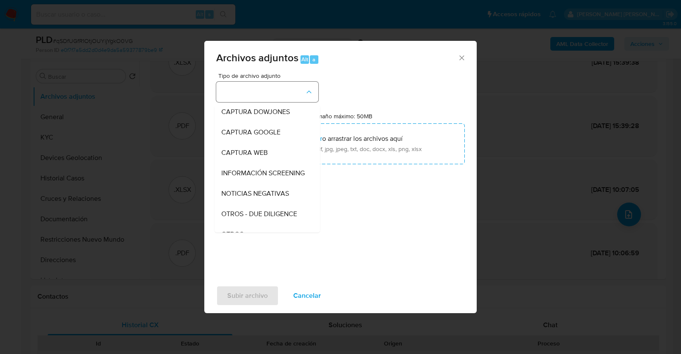
scroll to position [44, 0]
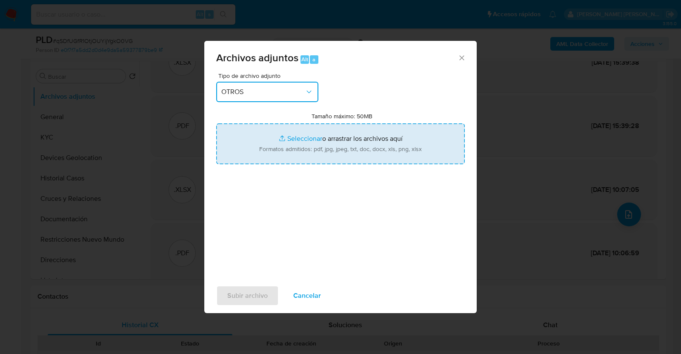
type input "C:\fakepath\2357489898_GABRIEL GUADARRAMA_JUL2025.pdf"
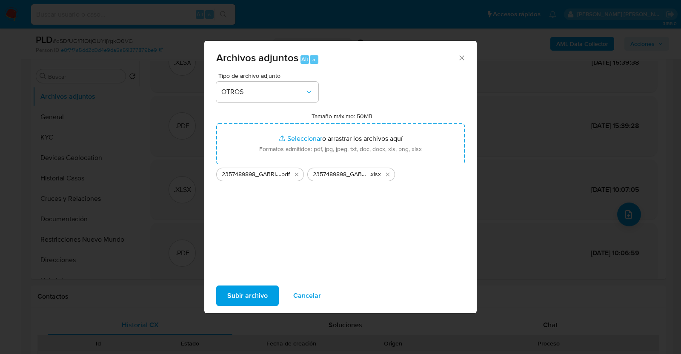
click at [258, 294] on span "Subir archivo" at bounding box center [247, 295] width 40 height 19
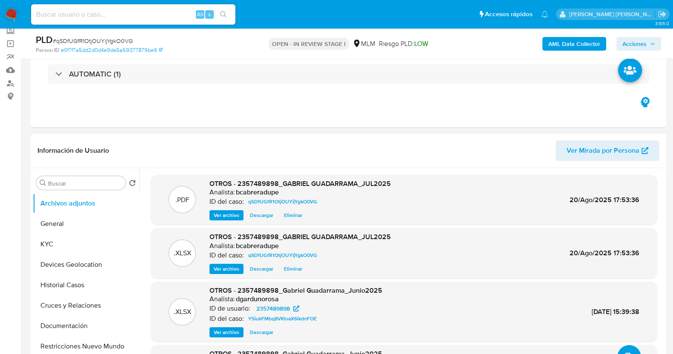
scroll to position [0, 0]
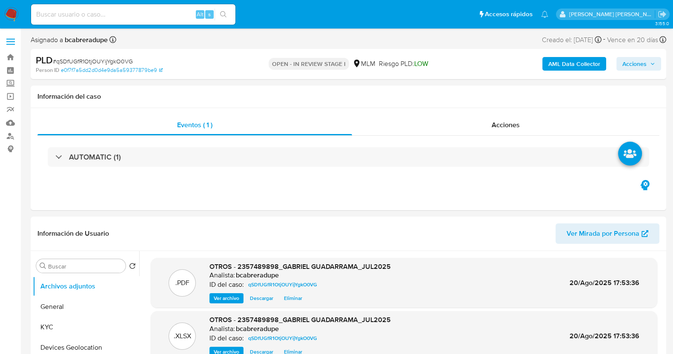
click at [651, 63] on icon "button" at bounding box center [652, 63] width 5 height 5
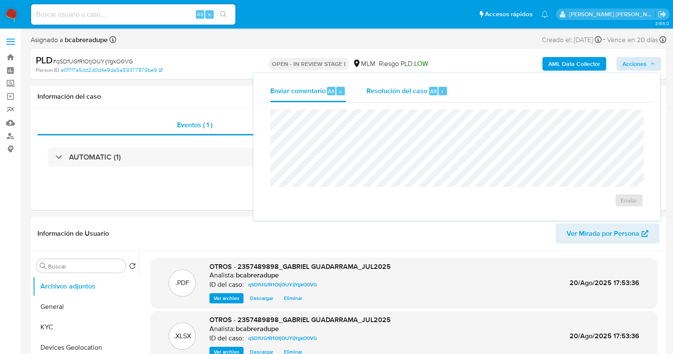
click at [402, 90] on span "Resolución del caso" at bounding box center [396, 91] width 61 height 10
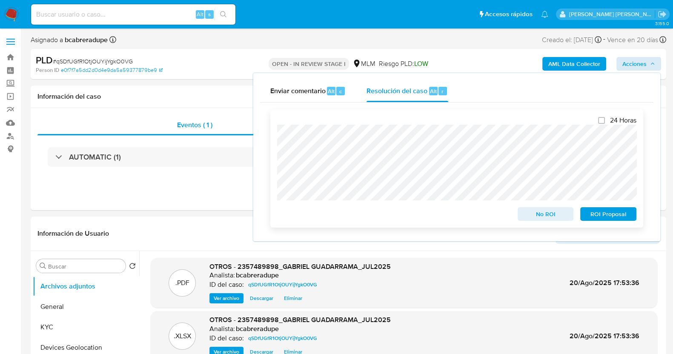
click at [551, 219] on span "No ROI" at bounding box center [546, 214] width 44 height 12
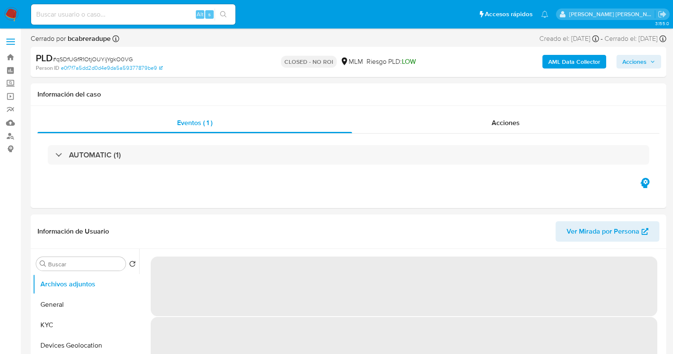
click at [117, 56] on span "# qSDfUGfR1OtjOUYijYgkO0VG" at bounding box center [93, 59] width 80 height 9
copy span "qSDfUGfR1OtjOUYijYgkO0VG"
select select "10"
